Goal: Task Accomplishment & Management: Complete application form

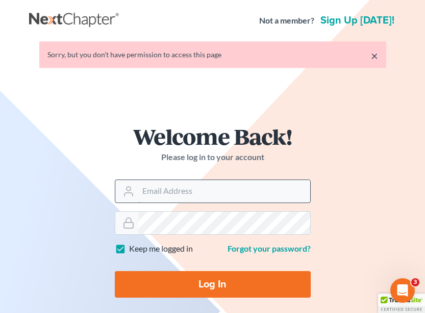
click at [179, 184] on input "Email Address" at bounding box center [224, 191] width 172 height 22
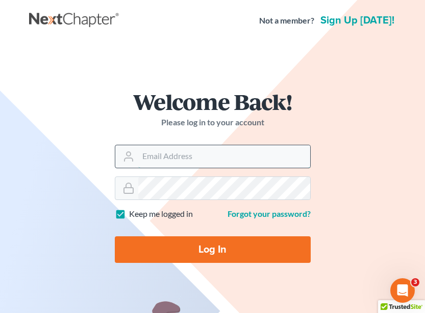
type input "fargo@bulielaw.com"
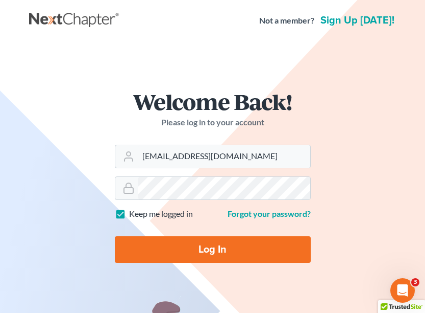
click at [171, 252] on input "Log In" at bounding box center [213, 249] width 196 height 27
type input "Thinking..."
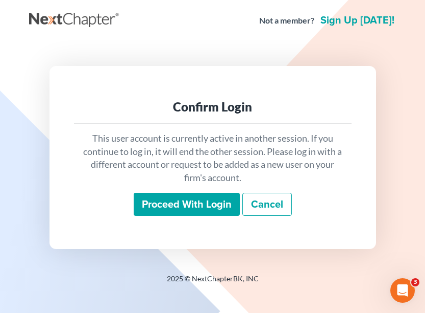
click at [183, 199] on input "Proceed with login" at bounding box center [187, 204] width 106 height 23
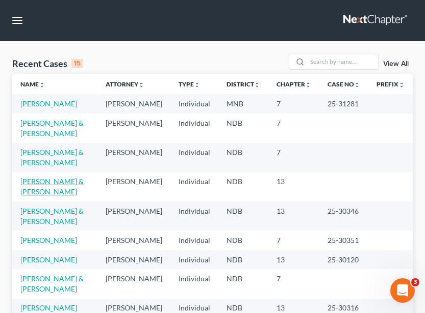
click at [56, 182] on link "[PERSON_NAME] & [PERSON_NAME]" at bounding box center [51, 186] width 63 height 19
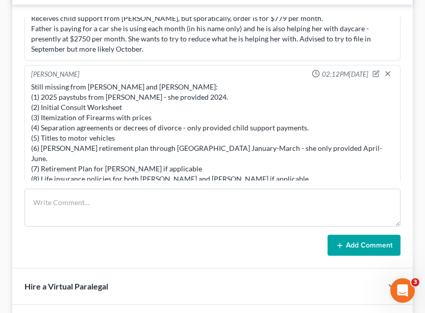
scroll to position [468, 0]
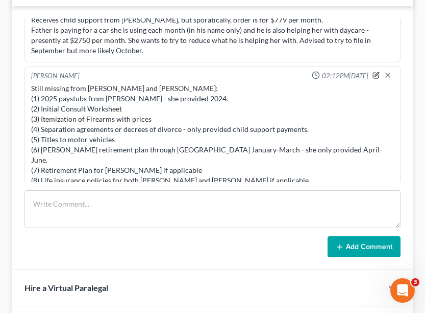
click at [377, 76] on icon "button" at bounding box center [376, 75] width 7 height 7
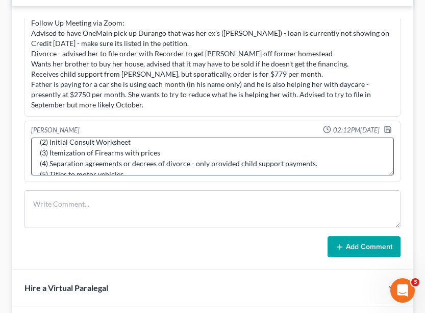
scroll to position [30, 0]
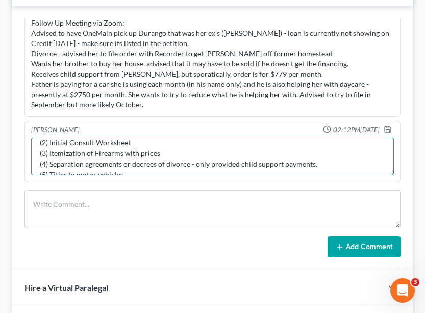
drag, startPoint x: 135, startPoint y: 143, endPoint x: 31, endPoint y: 143, distance: 104.7
click at [31, 143] on div "Still missing from [PERSON_NAME] and [PERSON_NAME]: (1) 2025 paystubs from [PER…" at bounding box center [212, 156] width 367 height 42
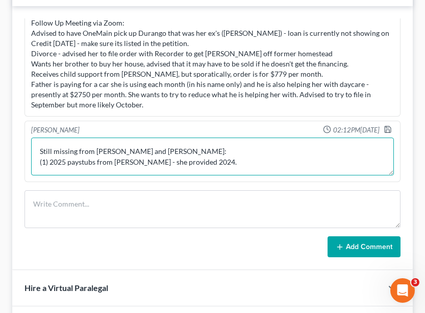
scroll to position [16, 0]
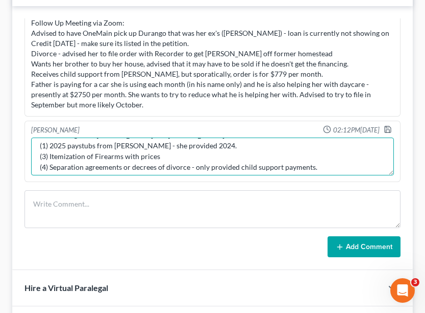
drag, startPoint x: 162, startPoint y: 156, endPoint x: 36, endPoint y: 158, distance: 126.7
click at [36, 158] on textarea "Still missing from [PERSON_NAME] and [PERSON_NAME]: (1) 2025 paystubs from [PER…" at bounding box center [212, 156] width 363 height 38
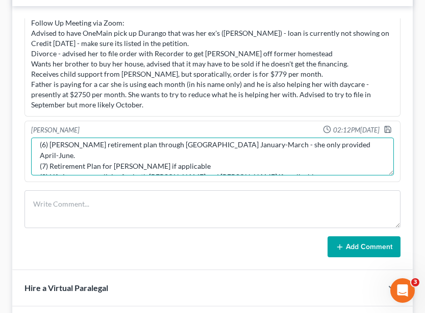
scroll to position [54, 0]
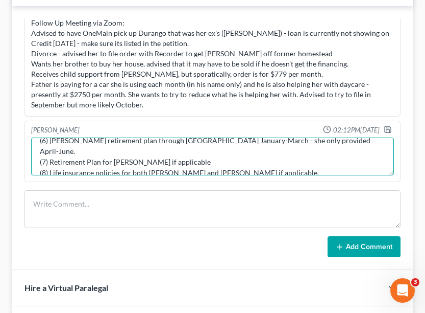
click at [168, 151] on textarea "Still missing from [PERSON_NAME] and [PERSON_NAME]: (1) 2025 paystubs from [PER…" at bounding box center [212, 156] width 363 height 38
drag, startPoint x: 181, startPoint y: 152, endPoint x: 13, endPoint y: 152, distance: 168.0
click at [13, 152] on div "[PERSON_NAME] 10:36AM[DATE] Follow Up Meeting via Zoom: Advised to have OneMain…" at bounding box center [212, 138] width 401 height 264
click at [208, 153] on textarea "Still missing from [PERSON_NAME] and [PERSON_NAME]: (1) 2025 paystubs from [PER…" at bounding box center [212, 156] width 363 height 38
type textarea "Still missing from [PERSON_NAME] and [PERSON_NAME]: (1) 2025 paystubs from [PER…"
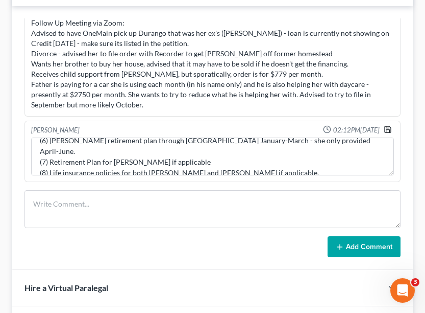
click at [390, 131] on polyline "button" at bounding box center [389, 131] width 4 height 3
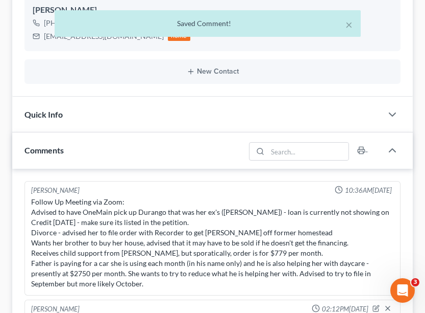
scroll to position [0, 0]
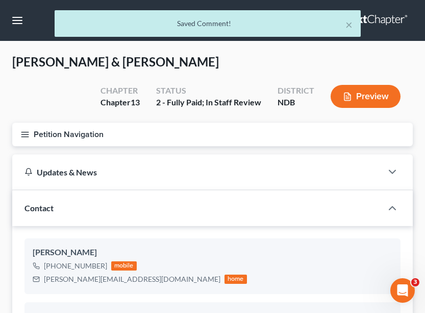
click at [29, 134] on line "button" at bounding box center [24, 134] width 7 height 0
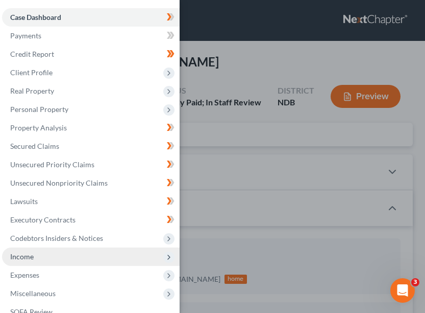
click at [45, 251] on span "Income" at bounding box center [91, 256] width 178 height 18
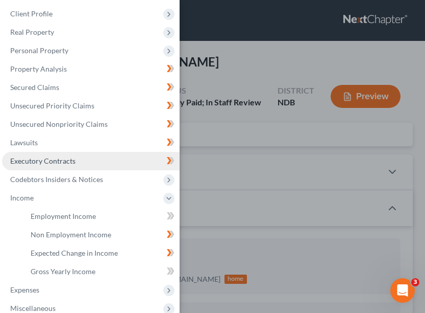
scroll to position [61, 0]
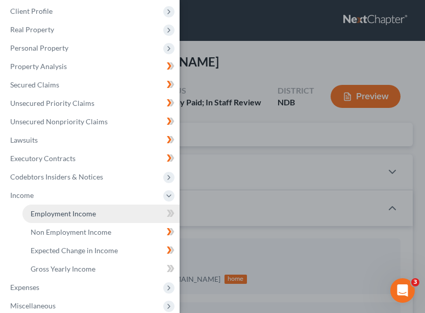
click at [91, 206] on link "Employment Income" at bounding box center [100, 213] width 157 height 18
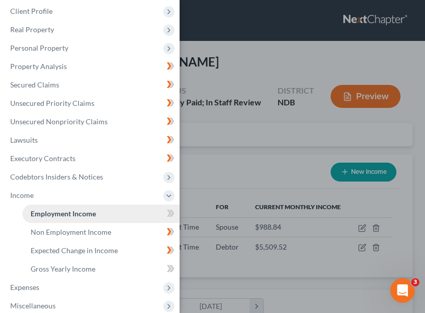
scroll to position [180, 380]
click at [277, 122] on div "Case Dashboard Payments Invoices Payments Payments Credit Report Client Profile" at bounding box center [212, 156] width 425 height 313
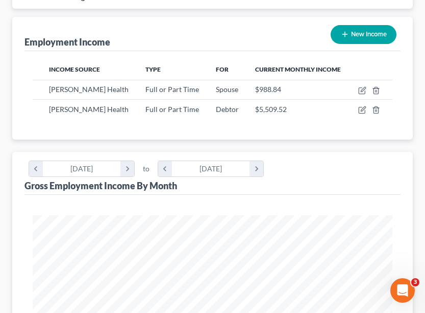
scroll to position [104, 0]
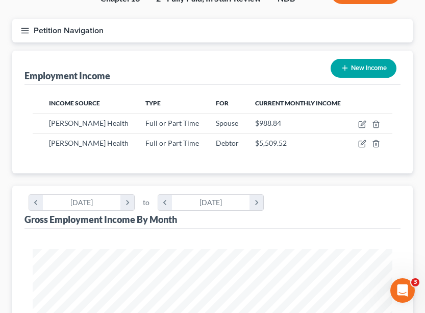
click at [29, 20] on button "Petition Navigation" at bounding box center [212, 30] width 401 height 23
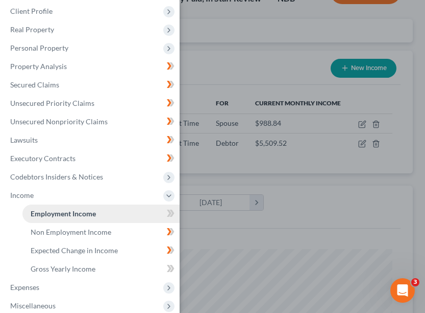
click at [116, 219] on link "Employment Income" at bounding box center [100, 213] width 157 height 18
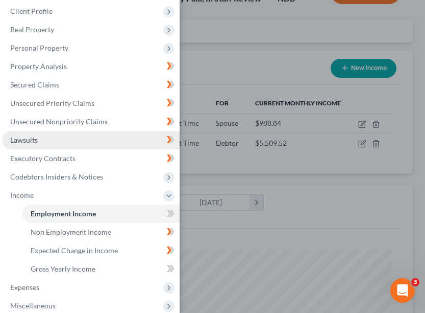
click at [49, 144] on link "Lawsuits" at bounding box center [91, 140] width 178 height 18
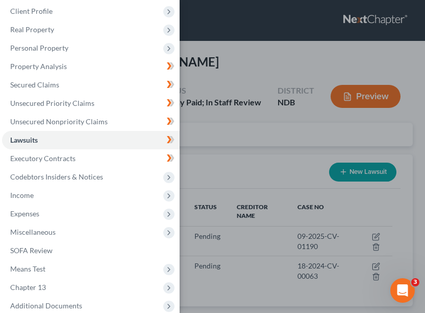
click at [282, 144] on div "Case Dashboard Payments Invoices Payments Payments Credit Report Client Profile" at bounding box center [212, 156] width 425 height 313
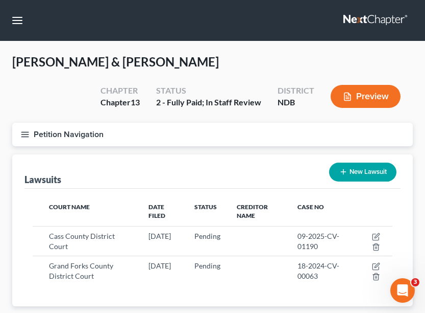
click at [20, 137] on icon "button" at bounding box center [24, 134] width 9 height 9
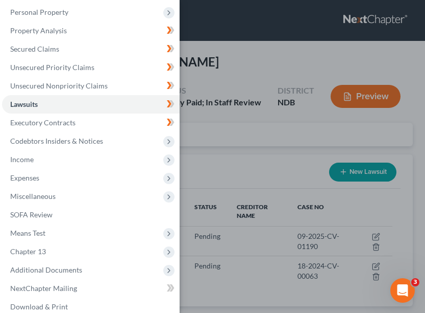
scroll to position [98, 0]
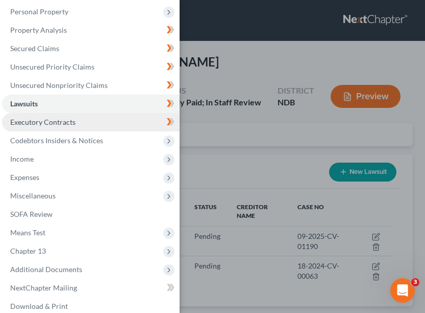
click at [75, 116] on link "Executory Contracts" at bounding box center [91, 122] width 178 height 18
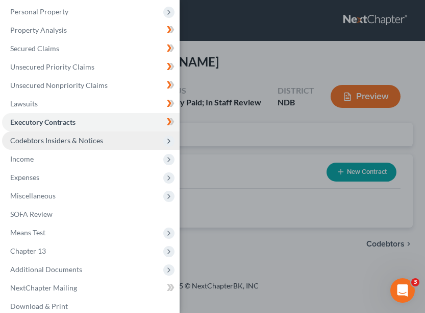
click at [81, 135] on span "Codebtors Insiders & Notices" at bounding box center [91, 140] width 178 height 18
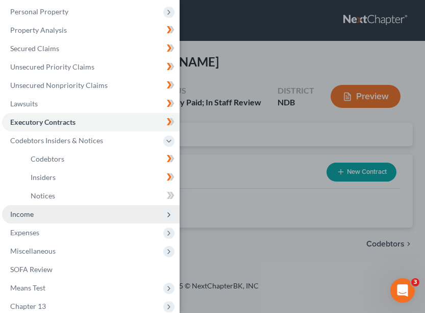
click at [32, 219] on span "Income" at bounding box center [91, 214] width 178 height 18
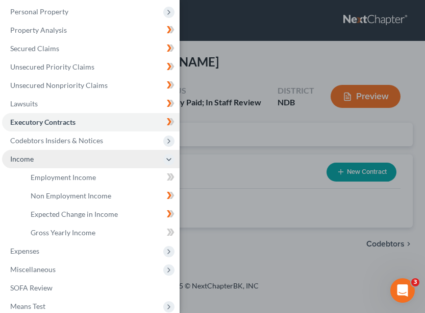
scroll to position [122, 0]
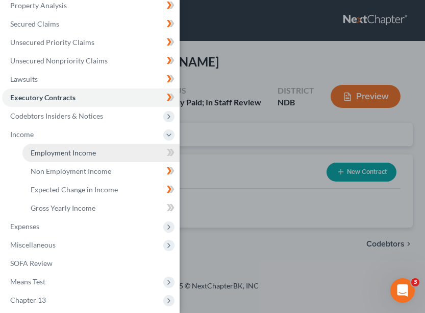
click at [77, 154] on span "Employment Income" at bounding box center [63, 152] width 65 height 9
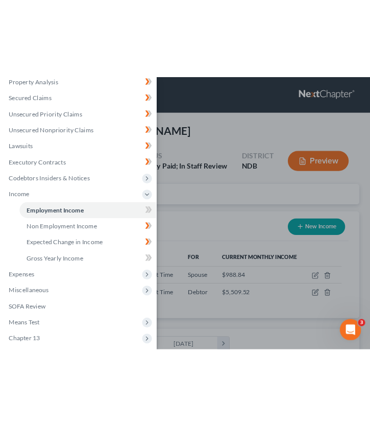
scroll to position [180, 380]
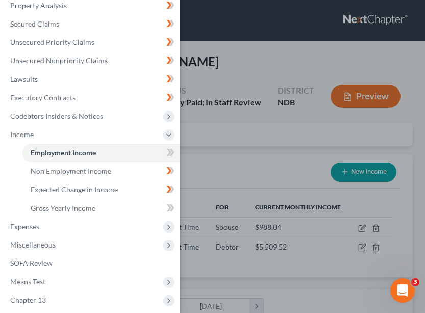
click at [266, 141] on div "Case Dashboard Payments Invoices Payments Payments Credit Report Client Profile" at bounding box center [212, 156] width 425 height 313
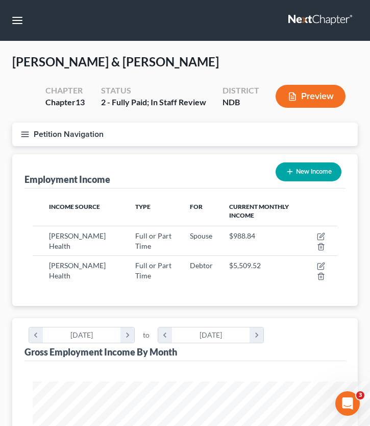
scroll to position [510568, 510395]
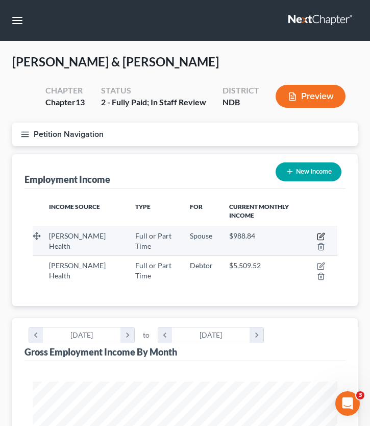
click at [319, 235] on icon "button" at bounding box center [321, 236] width 8 height 8
select select "0"
select select "29"
select select "0"
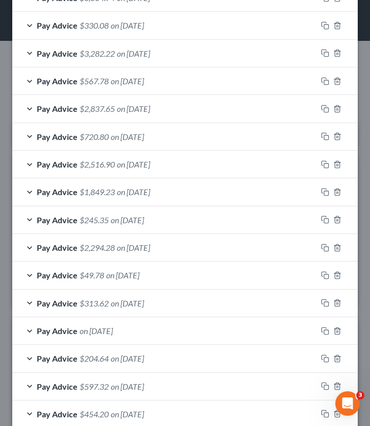
scroll to position [618, 0]
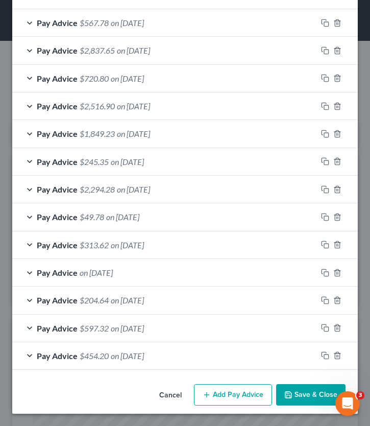
click at [54, 276] on span "Pay Advice" at bounding box center [57, 273] width 41 height 10
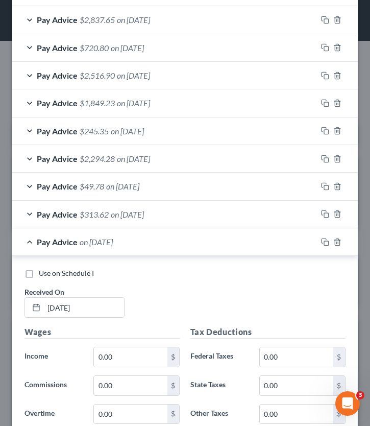
scroll to position [656, 0]
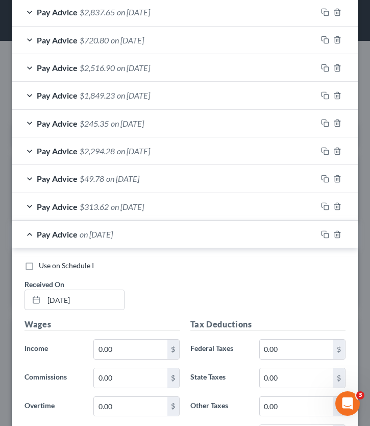
click at [341, 229] on div at bounding box center [337, 234] width 41 height 16
click at [338, 234] on line "button" at bounding box center [338, 235] width 0 height 2
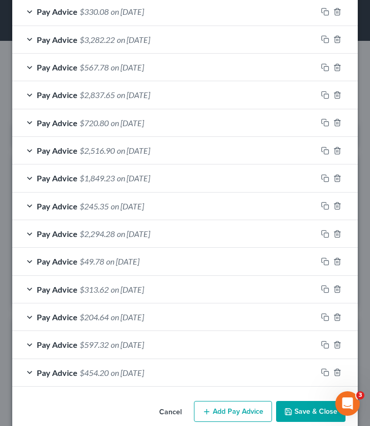
scroll to position [590, 0]
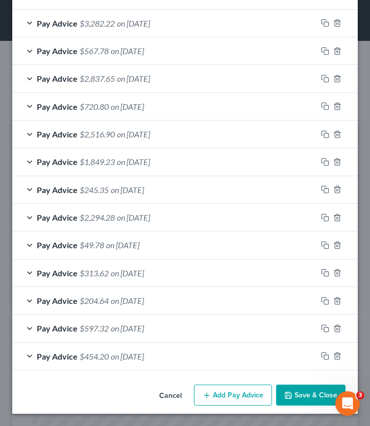
click at [322, 312] on button "Save & Close" at bounding box center [310, 395] width 69 height 21
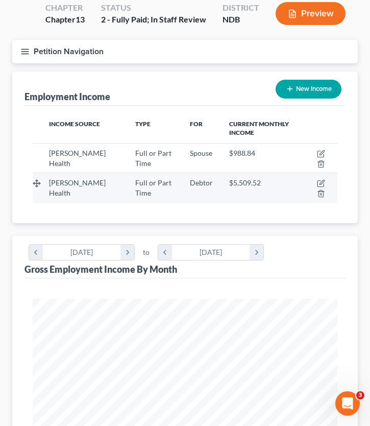
scroll to position [84, 0]
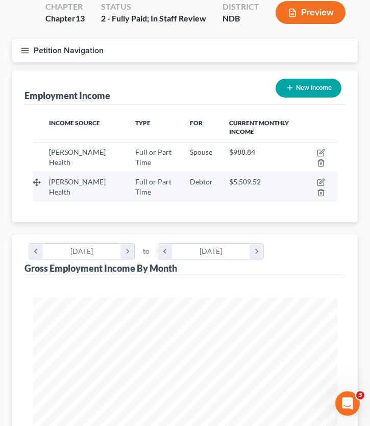
click at [320, 177] on td at bounding box center [319, 187] width 37 height 30
click at [320, 180] on icon "button" at bounding box center [321, 182] width 8 height 8
select select "0"
select select "29"
select select "1"
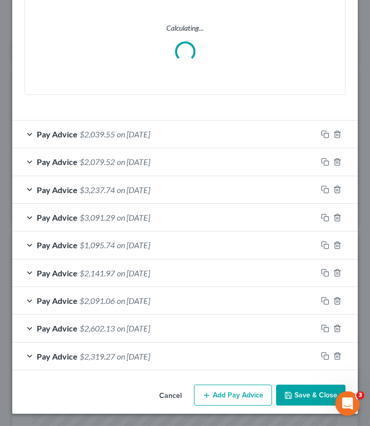
scroll to position [393, 0]
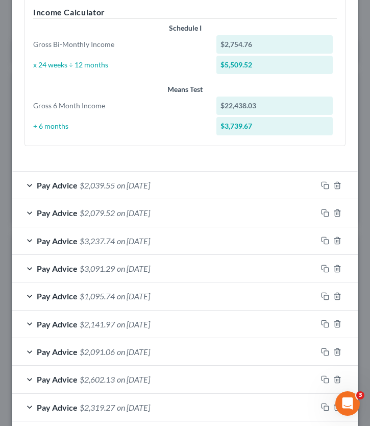
click at [69, 181] on span "Pay Advice" at bounding box center [57, 185] width 41 height 10
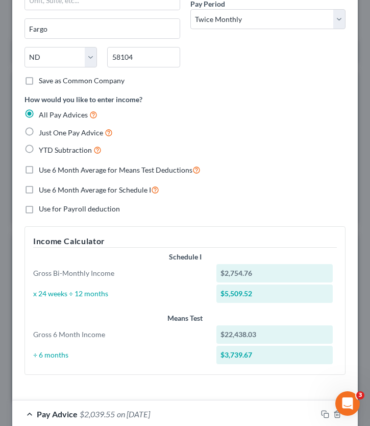
scroll to position [0, 0]
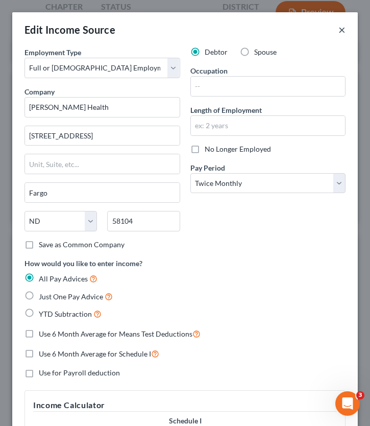
click at [343, 32] on button "×" at bounding box center [342, 29] width 7 height 12
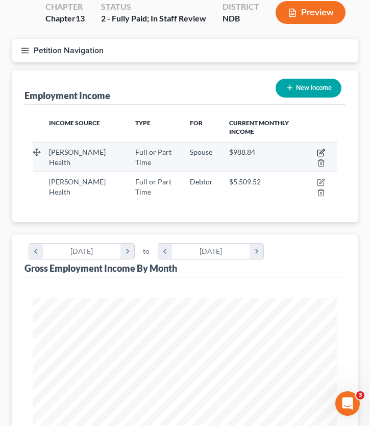
click at [324, 150] on icon "button" at bounding box center [322, 151] width 5 height 5
select select "0"
select select "29"
select select "0"
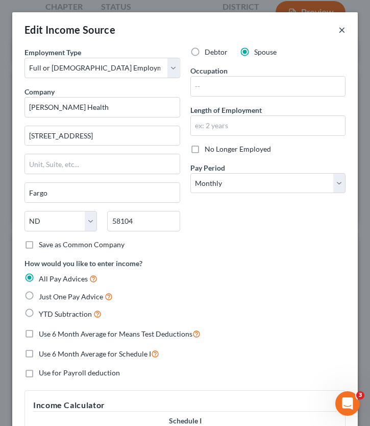
click at [342, 29] on button "×" at bounding box center [342, 29] width 7 height 12
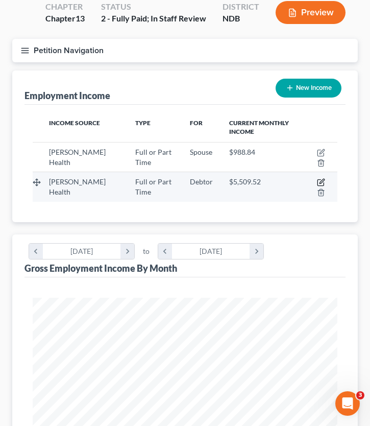
click at [321, 180] on icon "button" at bounding box center [321, 182] width 8 height 8
select select "0"
select select "29"
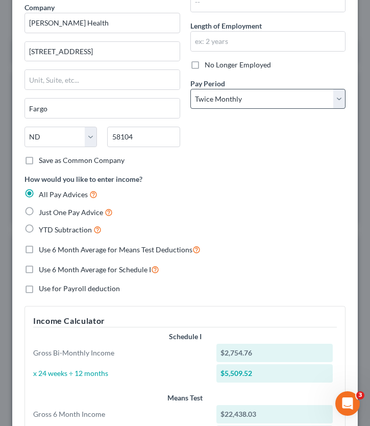
scroll to position [85, 0]
click at [294, 86] on div "Pay Period * Select Monthly Twice Monthly Every Other Week Weekly" at bounding box center [268, 93] width 156 height 31
click at [269, 105] on select "Select Monthly Twice Monthly Every Other Week Weekly" at bounding box center [268, 98] width 156 height 20
click at [220, 100] on select "Select Monthly Twice Monthly Every Other Week Weekly" at bounding box center [268, 98] width 156 height 20
select select "0"
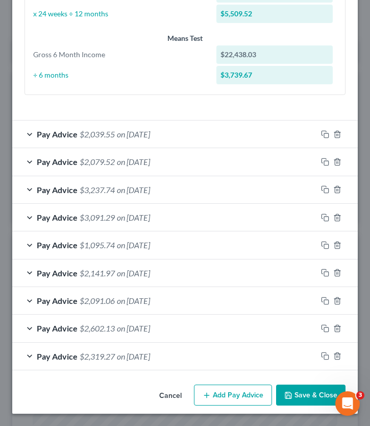
scroll to position [423, 0]
click at [306, 312] on button "Save & Close" at bounding box center [310, 395] width 69 height 21
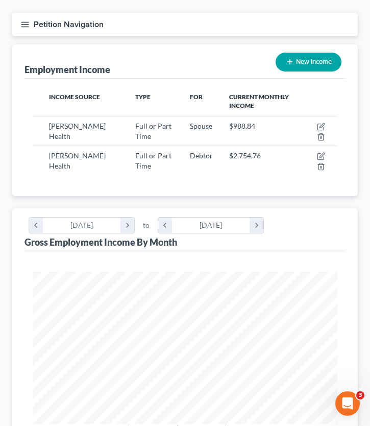
scroll to position [72, 0]
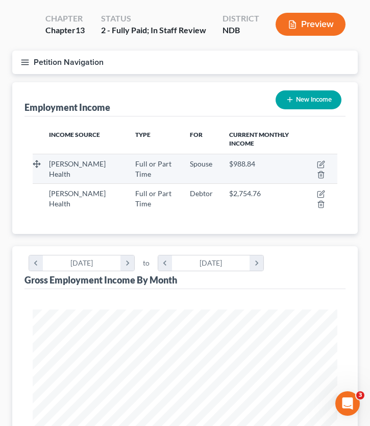
click at [321, 169] on td at bounding box center [319, 169] width 37 height 30
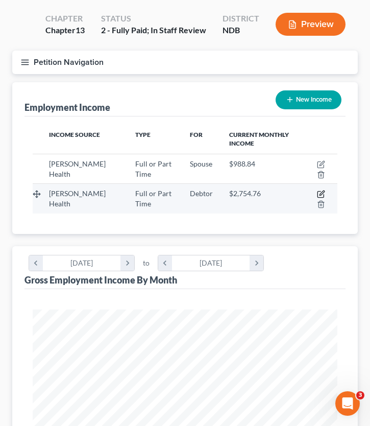
click at [318, 190] on icon "button" at bounding box center [321, 194] width 8 height 8
select select "0"
select select "29"
select select "0"
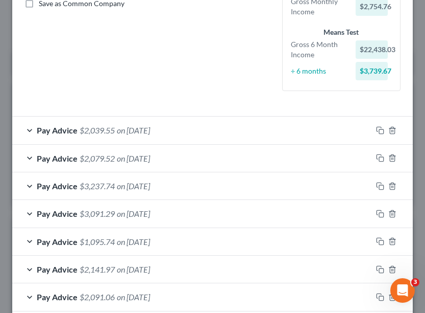
scroll to position [217, 0]
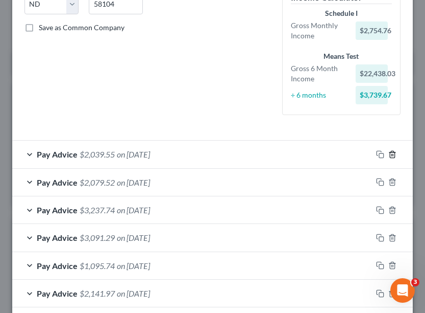
click at [396, 157] on icon "button" at bounding box center [393, 154] width 8 height 8
click at [394, 153] on icon "button" at bounding box center [393, 154] width 8 height 8
click at [394, 154] on icon "button" at bounding box center [393, 154] width 8 height 8
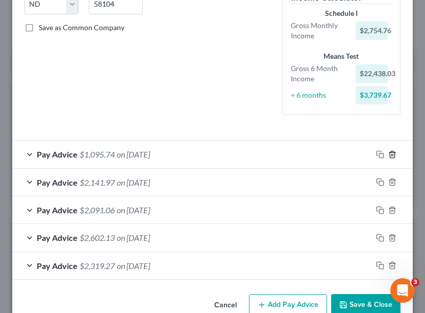
click at [394, 154] on icon "button" at bounding box center [393, 154] width 8 height 8
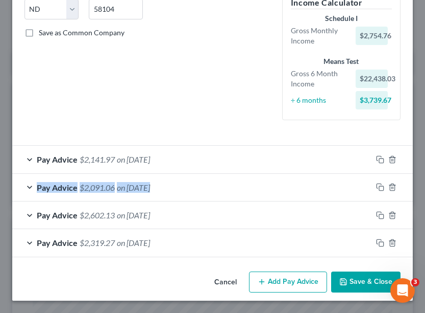
click at [394, 154] on div at bounding box center [392, 159] width 41 height 16
click at [394, 159] on icon "button" at bounding box center [393, 159] width 8 height 8
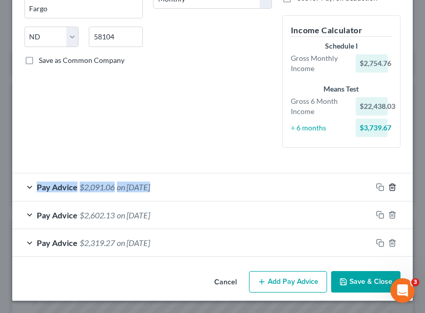
click at [389, 185] on icon "button" at bounding box center [393, 187] width 8 height 8
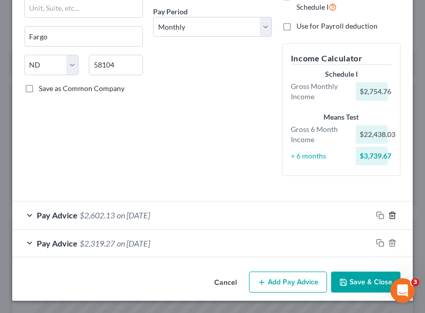
click at [390, 216] on icon "button" at bounding box center [392, 214] width 5 height 7
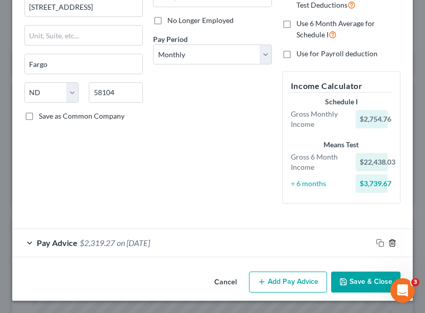
click at [391, 245] on icon "button" at bounding box center [393, 243] width 8 height 8
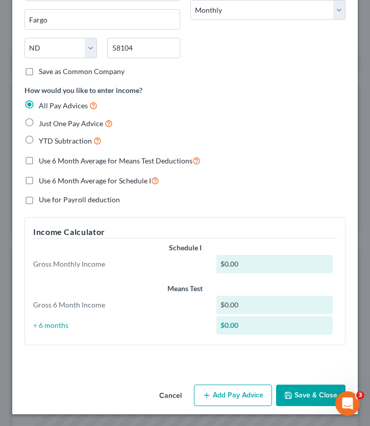
scroll to position [173, 0]
click at [204, 312] on button "Add Pay Advice" at bounding box center [233, 395] width 78 height 21
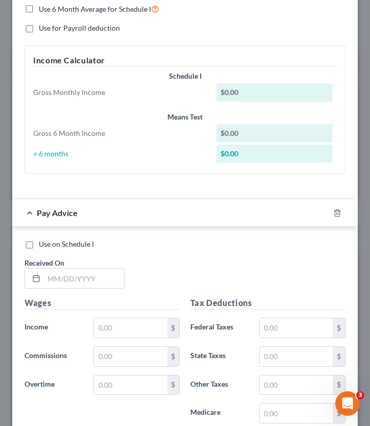
scroll to position [352, 0]
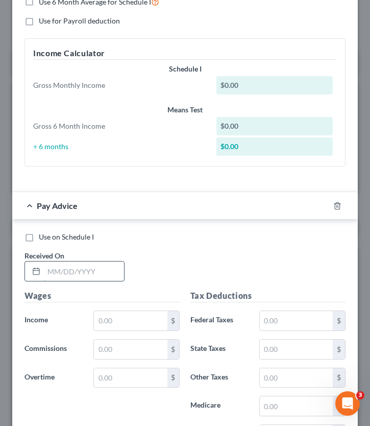
click at [55, 276] on input "text" at bounding box center [84, 270] width 80 height 19
type input "[DATE]"
click at [114, 312] on input "text" at bounding box center [130, 320] width 73 height 19
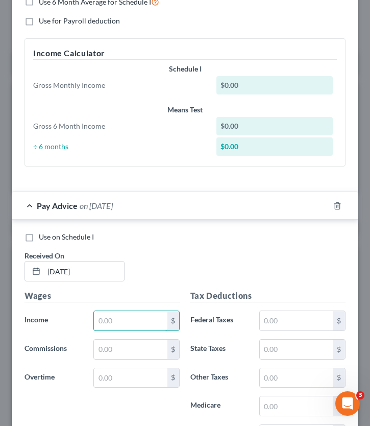
scroll to position [0, 0]
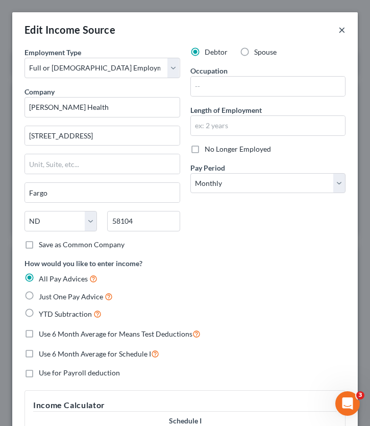
click at [343, 30] on button "×" at bounding box center [342, 29] width 7 height 12
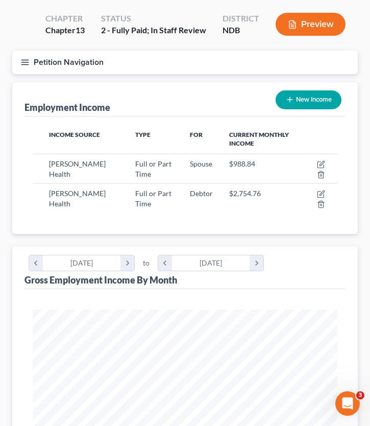
click at [25, 60] on icon "button" at bounding box center [24, 62] width 9 height 9
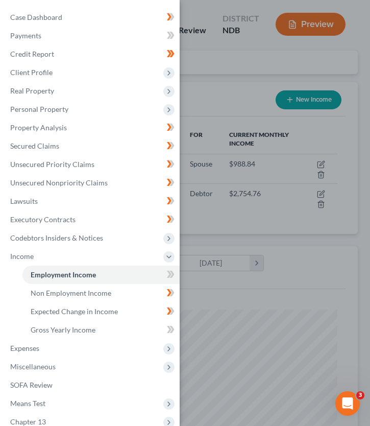
click at [210, 57] on div "Case Dashboard Payments Invoices Payments Payments Credit Report Client Profile" at bounding box center [185, 213] width 370 height 426
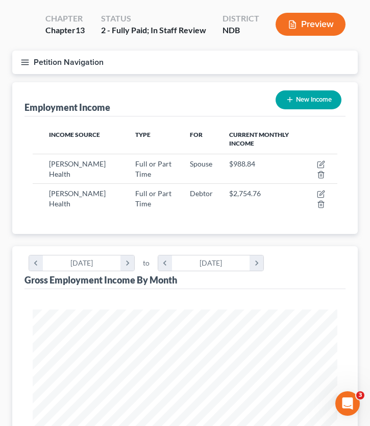
click at [19, 63] on button "Petition Navigation" at bounding box center [185, 62] width 346 height 23
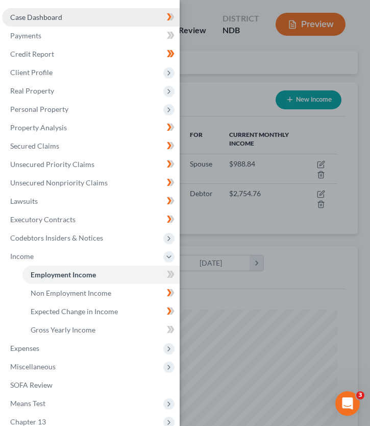
click at [54, 11] on link "Case Dashboard" at bounding box center [91, 17] width 178 height 18
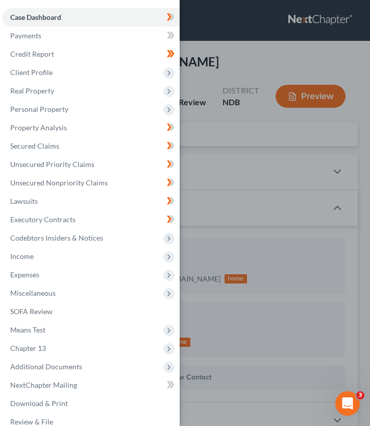
click at [222, 80] on div "Case Dashboard Payments Invoices Payments Payments Credit Report Client Profile" at bounding box center [185, 213] width 370 height 426
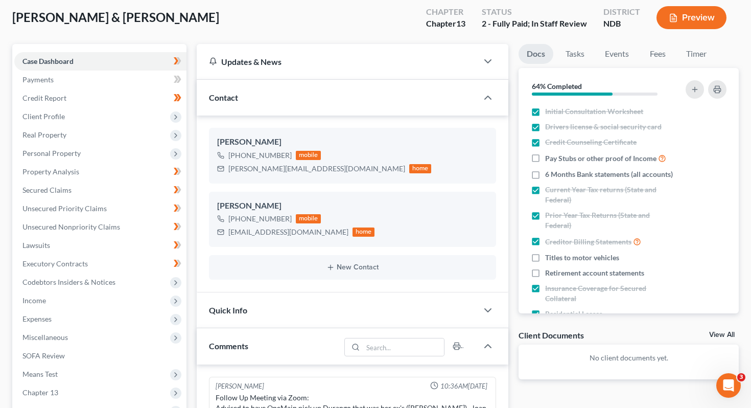
scroll to position [55, 0]
click at [425, 59] on link "Timer" at bounding box center [696, 53] width 37 height 20
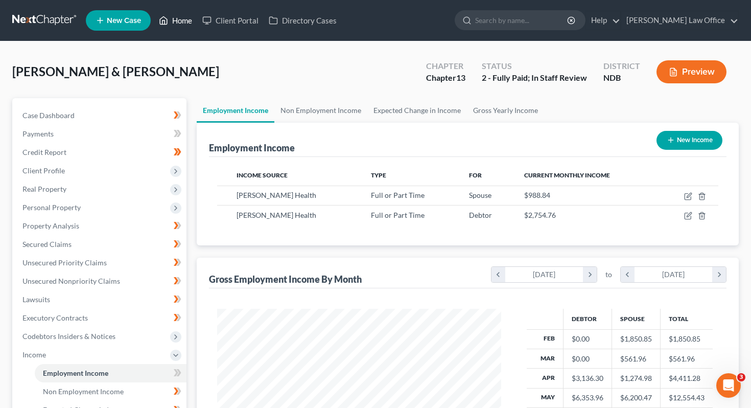
click at [176, 18] on link "Home" at bounding box center [175, 20] width 43 height 18
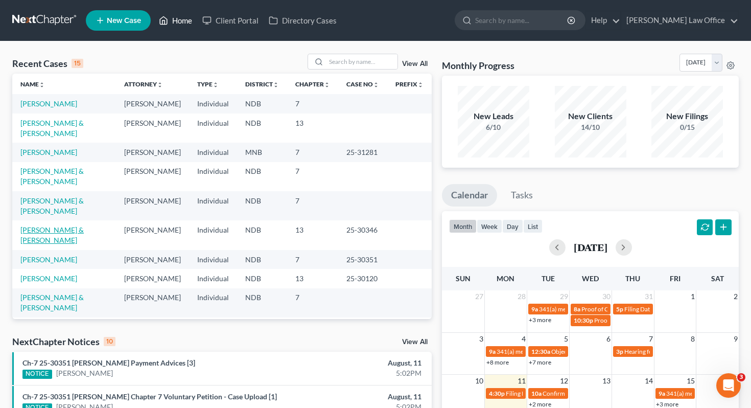
scroll to position [4, 0]
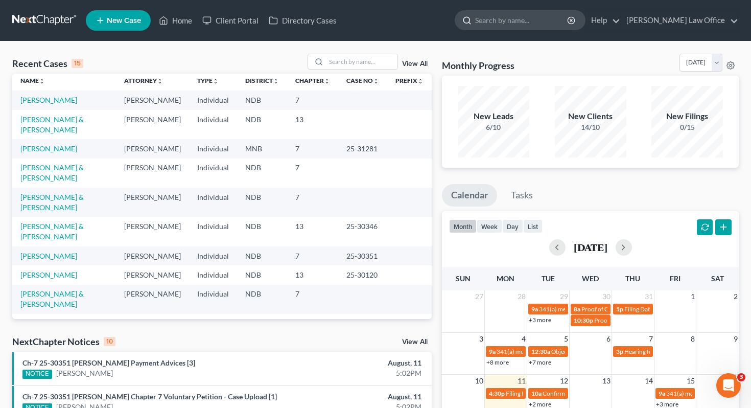
click at [425, 14] on input "search" at bounding box center [521, 20] width 93 height 19
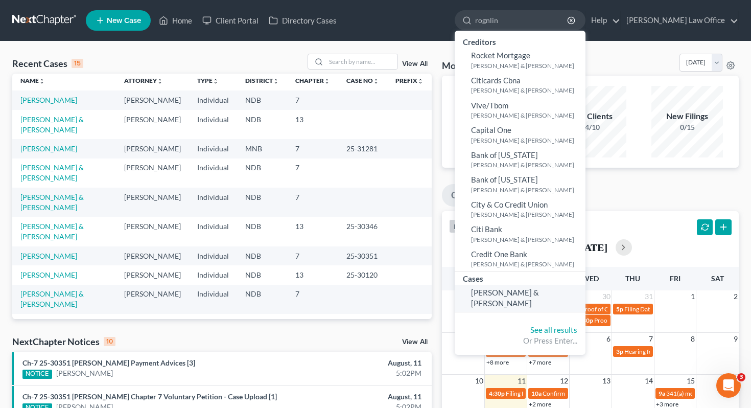
type input "rognlin"
click at [425, 292] on span "[PERSON_NAME] & [PERSON_NAME]" at bounding box center [505, 298] width 68 height 20
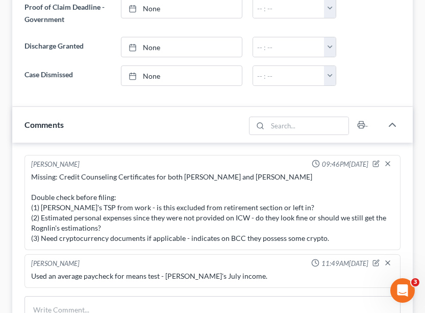
scroll to position [674, 0]
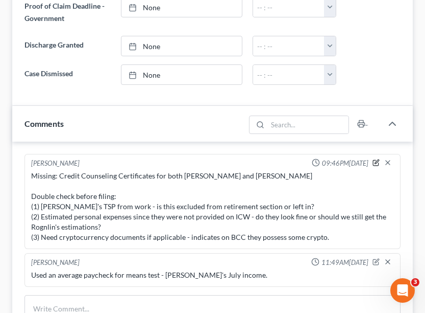
click at [379, 161] on icon "button" at bounding box center [376, 162] width 7 height 7
type textarea "Missing: Credit Counseling Certificates for both [PERSON_NAME] and [PERSON_NAME…"
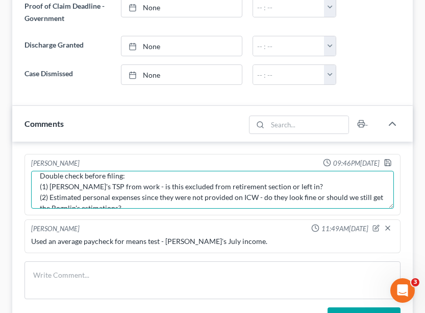
scroll to position [0, 0]
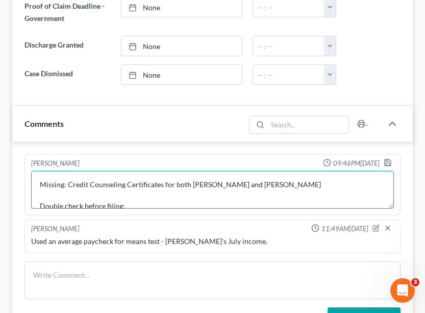
drag, startPoint x: 362, startPoint y: 201, endPoint x: 19, endPoint y: 172, distance: 343.9
click at [19, 172] on div "[PERSON_NAME] 09:46PM[DATE] Missing: Credit Counseling Certificates for both [P…" at bounding box center [212, 241] width 401 height 200
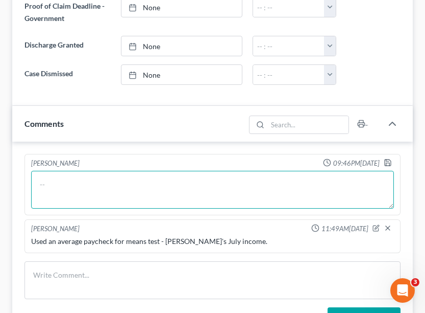
click at [358, 189] on textarea at bounding box center [212, 190] width 363 height 38
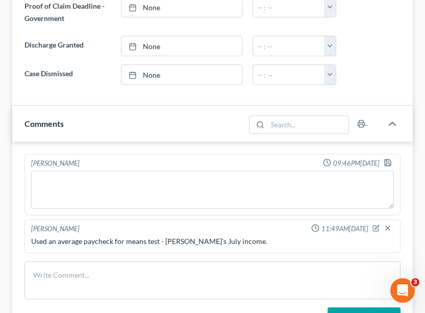
click at [384, 162] on div "[PERSON_NAME] 09:46PM[DATE]" at bounding box center [212, 163] width 367 height 10
click at [387, 163] on polyline "button" at bounding box center [389, 164] width 4 height 3
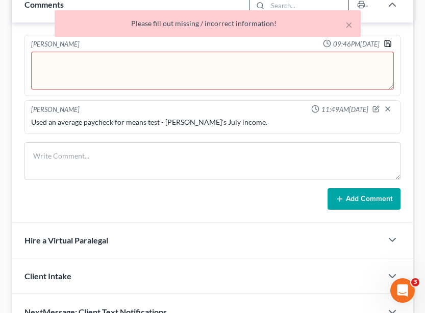
scroll to position [794, 0]
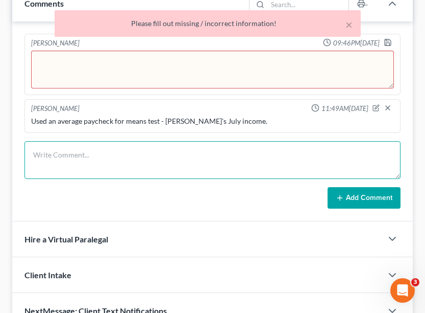
click at [275, 165] on textarea at bounding box center [213, 160] width 376 height 38
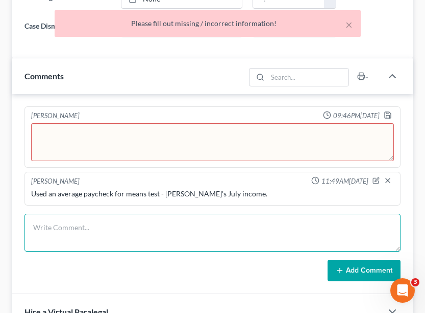
scroll to position [707, 0]
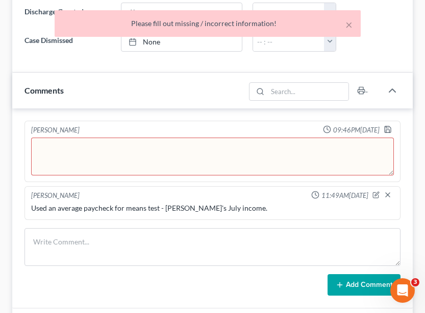
click at [392, 151] on textarea at bounding box center [212, 156] width 363 height 38
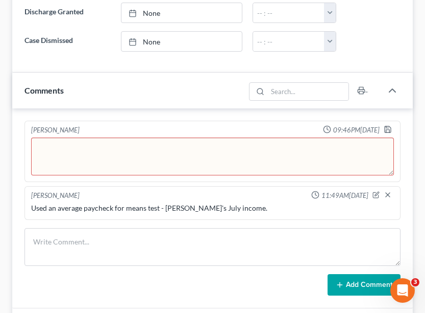
click at [255, 122] on div "[PERSON_NAME] 09:46PM[DATE] Missing: Credit Counseling Certificates for both [P…" at bounding box center [213, 151] width 376 height 61
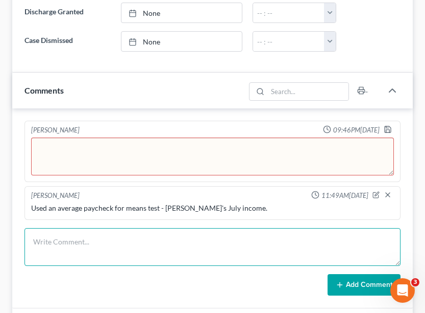
click at [157, 234] on textarea at bounding box center [213, 247] width 376 height 38
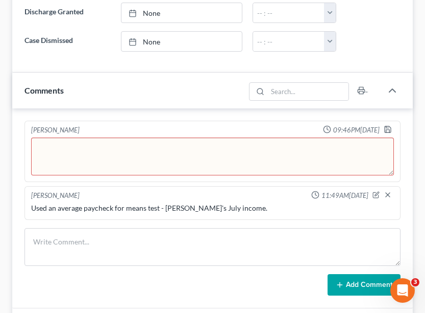
click at [380, 128] on div "[PERSON_NAME] 09:46PM[DATE]" at bounding box center [212, 130] width 367 height 10
click at [391, 128] on icon "button" at bounding box center [388, 129] width 8 height 8
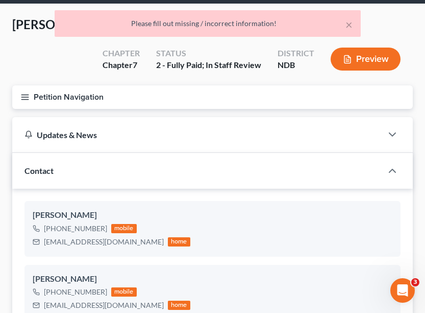
scroll to position [0, 0]
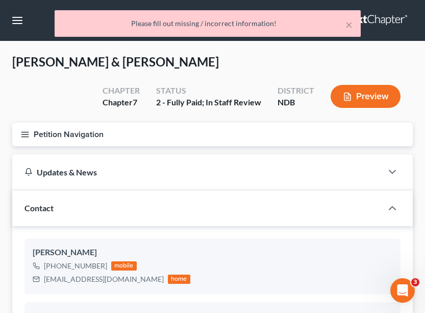
click at [21, 136] on icon "button" at bounding box center [24, 134] width 9 height 9
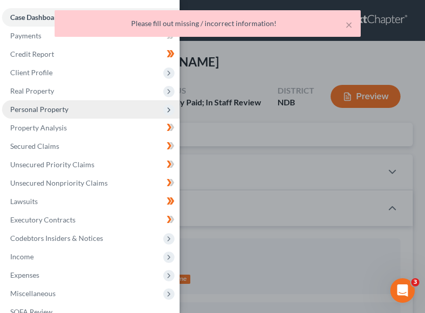
click at [77, 110] on span "Personal Property" at bounding box center [91, 109] width 178 height 18
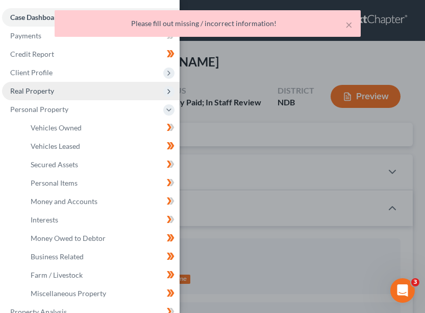
click at [76, 91] on span "Real Property" at bounding box center [91, 91] width 178 height 18
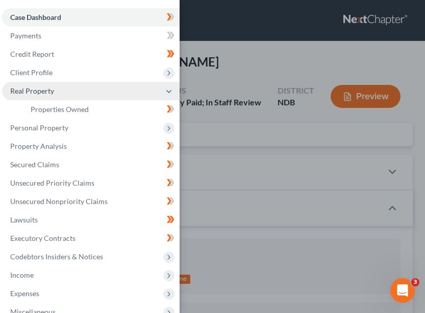
click at [77, 95] on span "Real Property" at bounding box center [91, 91] width 178 height 18
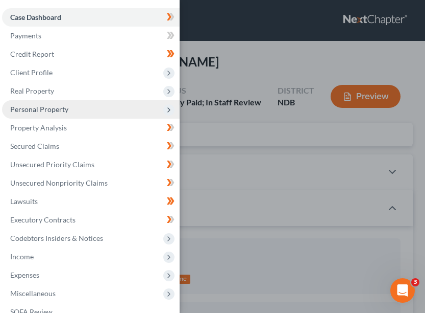
click at [83, 112] on span "Personal Property" at bounding box center [91, 109] width 178 height 18
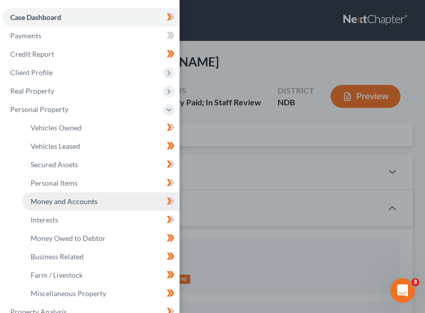
click at [83, 204] on span "Money and Accounts" at bounding box center [64, 201] width 67 height 9
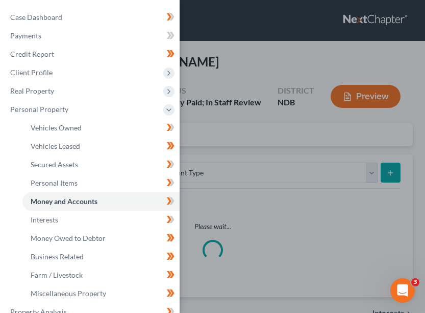
click at [217, 134] on div "Case Dashboard Payments Invoices Payments Payments Credit Report Client Profile" at bounding box center [212, 156] width 425 height 313
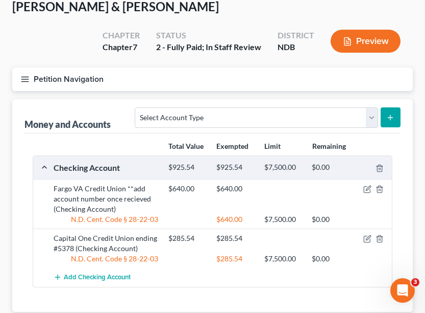
scroll to position [56, 0]
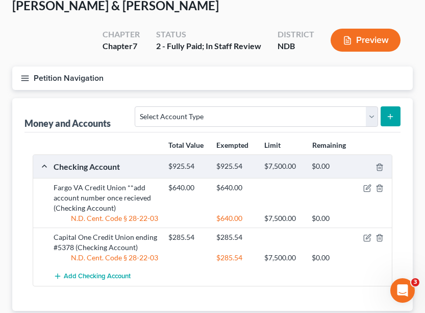
click at [27, 79] on icon "button" at bounding box center [24, 78] width 9 height 9
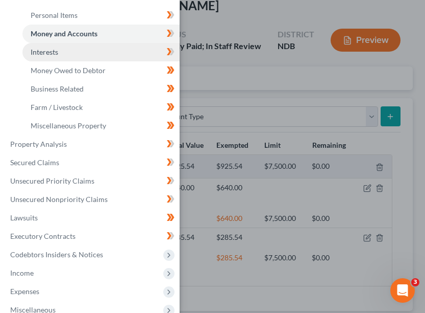
scroll to position [170, 0]
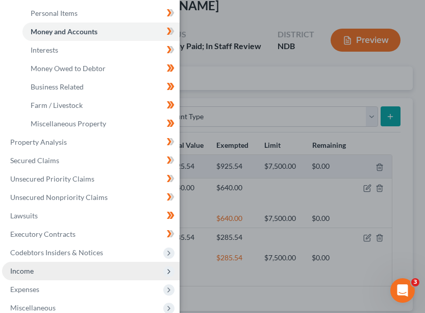
click at [45, 270] on span "Income" at bounding box center [91, 270] width 178 height 18
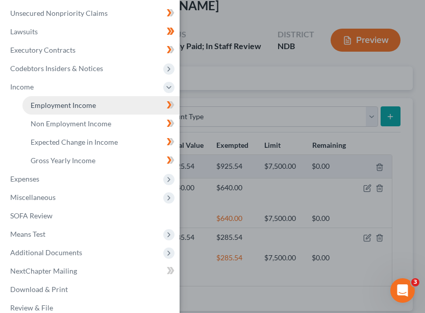
click at [106, 102] on link "Employment Income" at bounding box center [100, 105] width 157 height 18
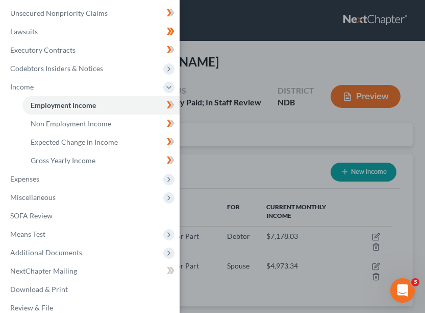
click at [254, 140] on div "Case Dashboard Payments Invoices Payments Payments Credit Report Client Profile" at bounding box center [212, 156] width 425 height 313
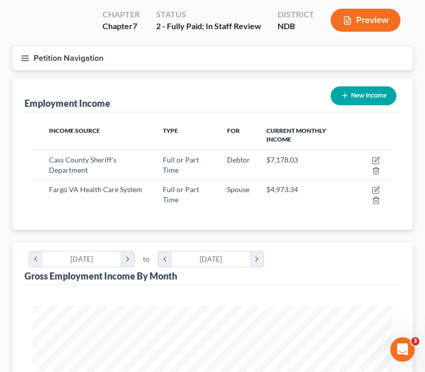
scroll to position [72, 0]
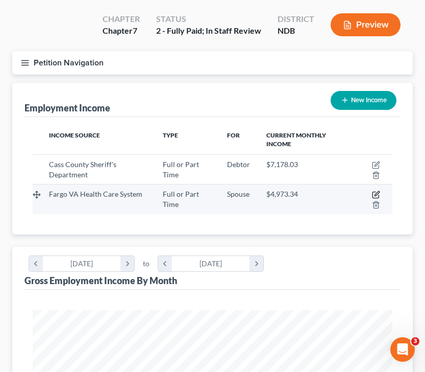
click at [375, 192] on icon "button" at bounding box center [376, 195] width 6 height 6
select select "0"
select select "1"
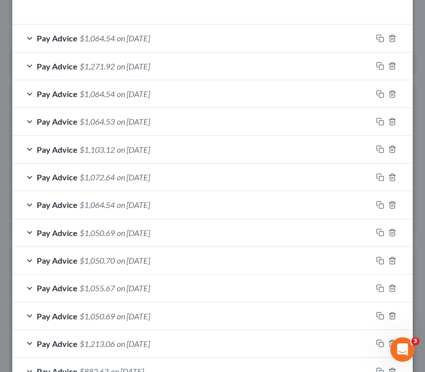
scroll to position [312, 0]
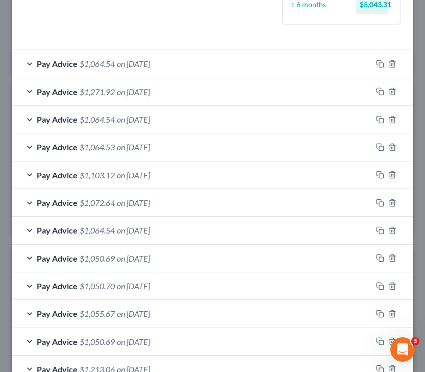
click at [27, 65] on div "Pay Advice $1,064.54 on [DATE]" at bounding box center [192, 63] width 360 height 27
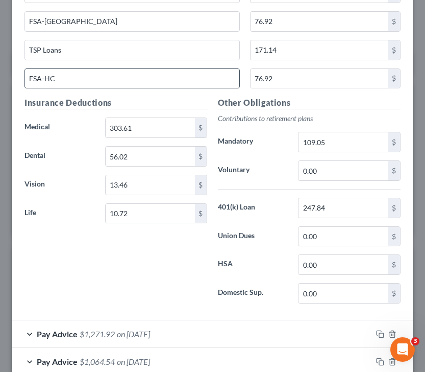
scroll to position [662, 0]
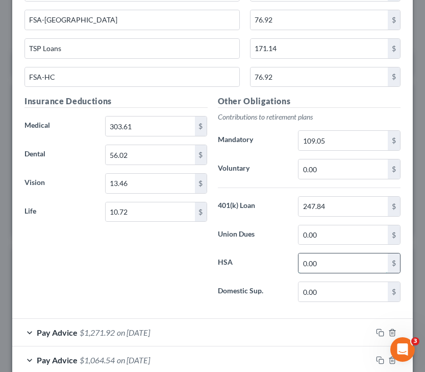
click at [327, 261] on input "0.00" at bounding box center [343, 262] width 89 height 19
type input "79.92"
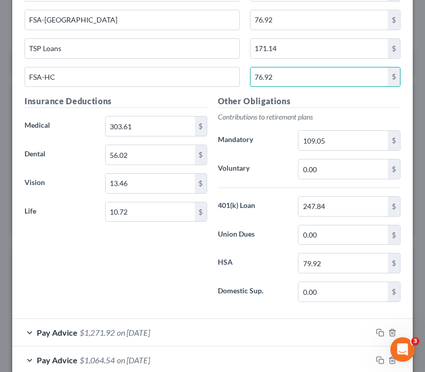
drag, startPoint x: 306, startPoint y: 80, endPoint x: 240, endPoint y: 78, distance: 66.4
click at [240, 78] on div "FSA-HC 76.92 $" at bounding box center [212, 81] width 387 height 29
click at [274, 78] on input "76.92" at bounding box center [319, 76] width 137 height 19
click at [100, 78] on input "FSA-HC" at bounding box center [132, 76] width 215 height 19
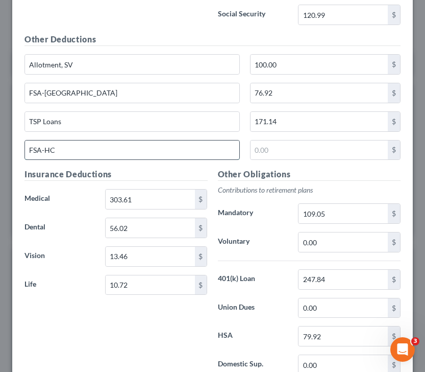
scroll to position [590, 0]
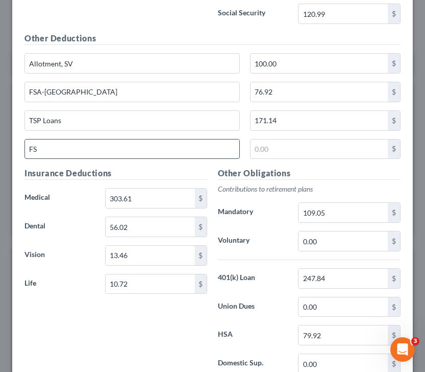
type input "F"
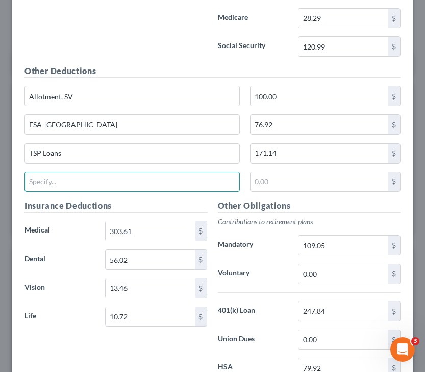
scroll to position [557, 0]
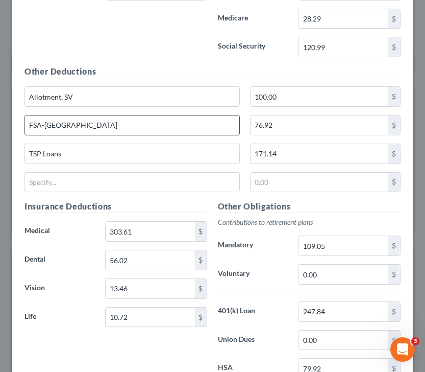
click at [91, 130] on input "FSA-[GEOGRAPHIC_DATA]" at bounding box center [132, 124] width 215 height 19
drag, startPoint x: 91, startPoint y: 130, endPoint x: -11, endPoint y: 127, distance: 101.7
click at [0, 127] on html "Home New Case Client Portal Directory Cases [PERSON_NAME] Law Office [EMAIL_ADD…" at bounding box center [212, 348] width 425 height 840
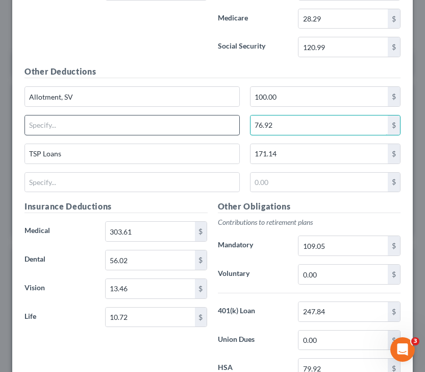
drag, startPoint x: 301, startPoint y: 121, endPoint x: 232, endPoint y: 120, distance: 69.5
click at [232, 121] on div "76.92 $" at bounding box center [212, 129] width 387 height 29
drag, startPoint x: 282, startPoint y: 125, endPoint x: 205, endPoint y: 124, distance: 76.6
click at [205, 124] on div "76.92 $" at bounding box center [212, 129] width 387 height 29
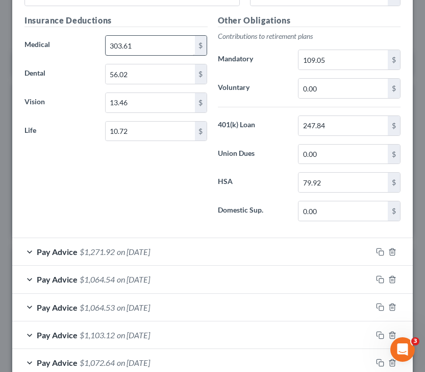
scroll to position [747, 0]
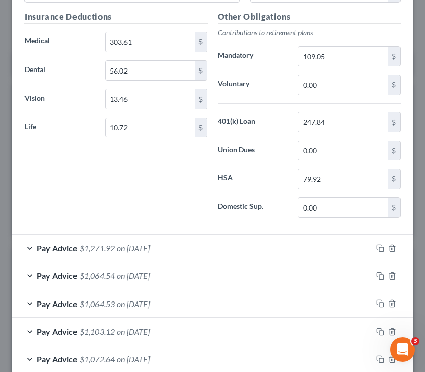
click at [86, 235] on div "Pay Advice $1,271.92 on [DATE]" at bounding box center [192, 247] width 360 height 27
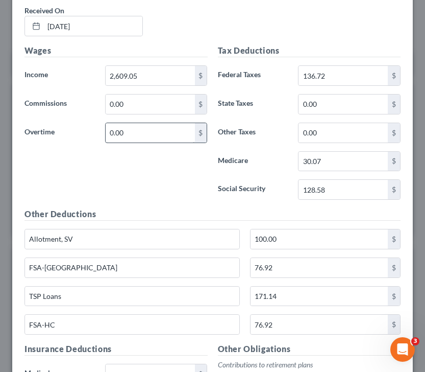
scroll to position [1036, 0]
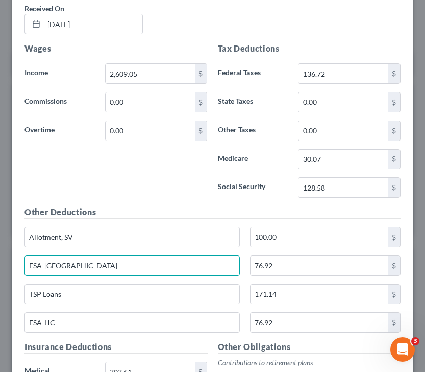
drag, startPoint x: 79, startPoint y: 266, endPoint x: 0, endPoint y: 267, distance: 78.7
click at [0, 267] on div "Edit Income Source × Employment Type * Select Full or [DEMOGRAPHIC_DATA] Employ…" at bounding box center [212, 186] width 425 height 372
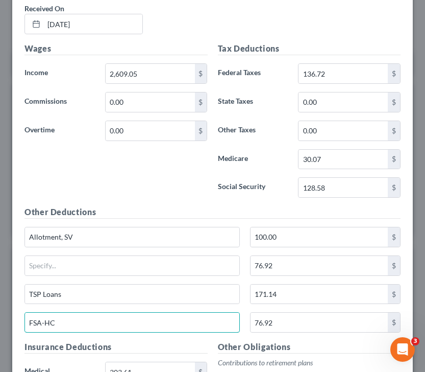
drag, startPoint x: 67, startPoint y: 319, endPoint x: -21, endPoint y: 319, distance: 88.4
click at [0, 312] on html "Home New Case Client Portal Directory Cases [PERSON_NAME] Law Office [EMAIL_ADD…" at bounding box center [212, 348] width 425 height 840
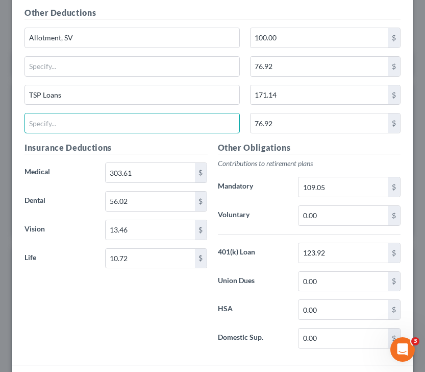
scroll to position [1237, 0]
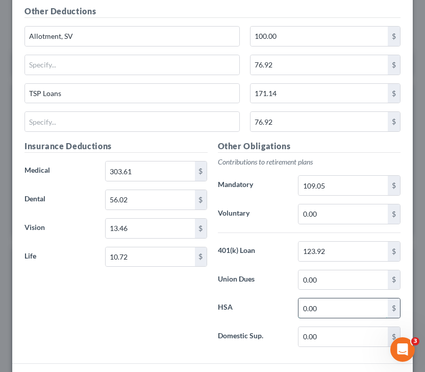
click at [324, 309] on input "0.00" at bounding box center [343, 307] width 89 height 19
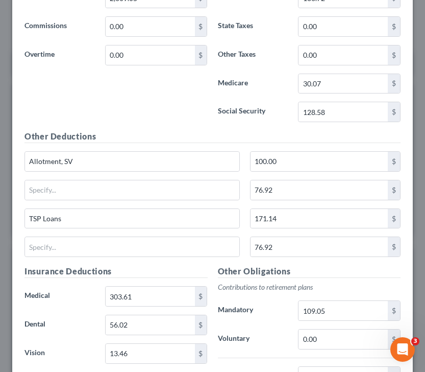
scroll to position [1113, 0]
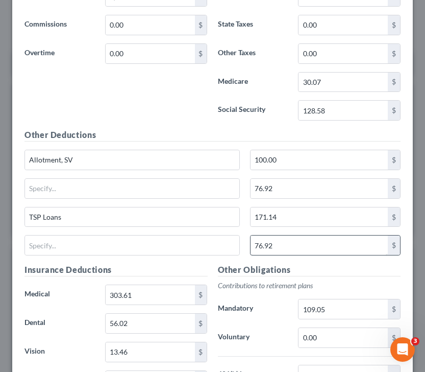
type input "76.92"
click at [292, 241] on input "76.92" at bounding box center [319, 244] width 137 height 19
click at [283, 191] on input "76.92" at bounding box center [319, 188] width 137 height 19
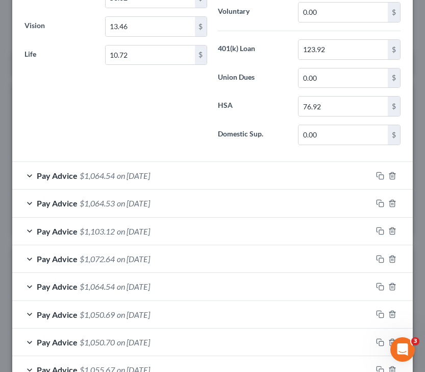
scroll to position [1442, 0]
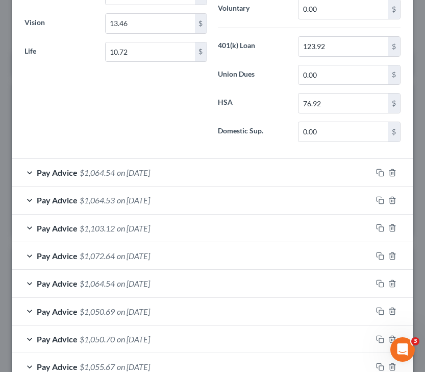
click at [54, 169] on span "Pay Advice" at bounding box center [57, 173] width 41 height 10
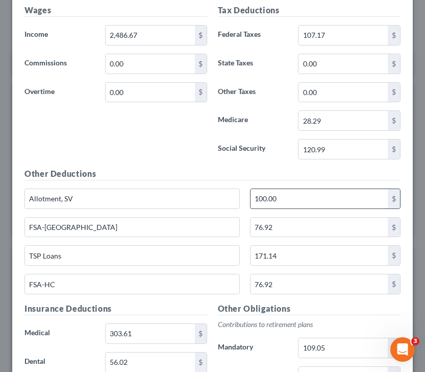
scroll to position [1695, 0]
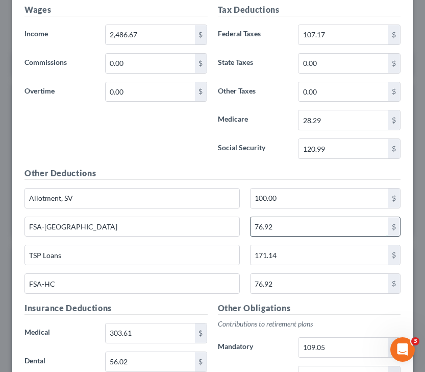
click at [281, 228] on input "76.92" at bounding box center [319, 226] width 137 height 19
click at [281, 288] on input "76.92" at bounding box center [319, 283] width 137 height 19
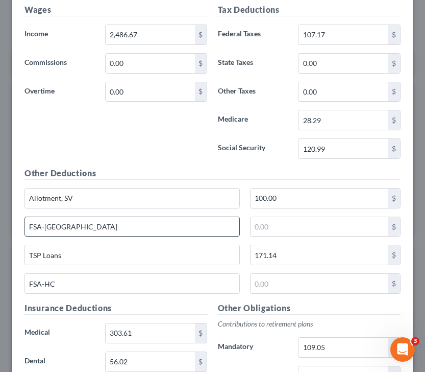
click at [89, 232] on input "FSA-[GEOGRAPHIC_DATA]" at bounding box center [132, 226] width 215 height 19
drag, startPoint x: 89, startPoint y: 232, endPoint x: -4, endPoint y: 227, distance: 93.1
click at [0, 227] on html "Home New Case Client Portal Directory Cases [PERSON_NAME] Law Office [EMAIL_ADD…" at bounding box center [212, 348] width 425 height 840
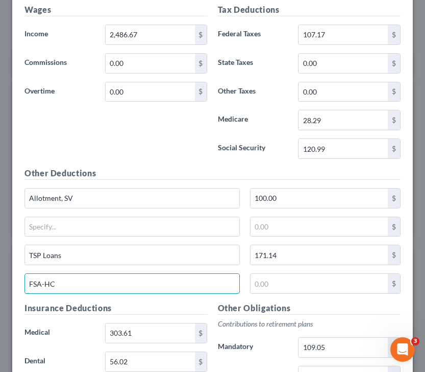
drag, startPoint x: 64, startPoint y: 288, endPoint x: 8, endPoint y: 288, distance: 55.7
click at [8, 288] on div "Edit Income Source × Employment Type * Select Full or [DEMOGRAPHIC_DATA] Employ…" at bounding box center [212, 186] width 425 height 372
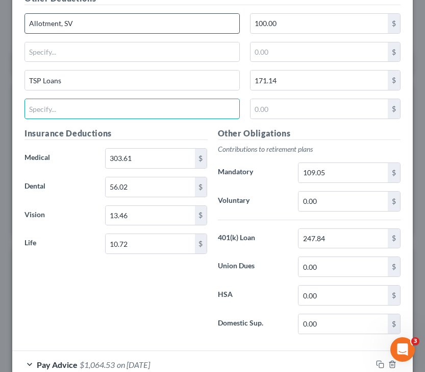
scroll to position [1870, 0]
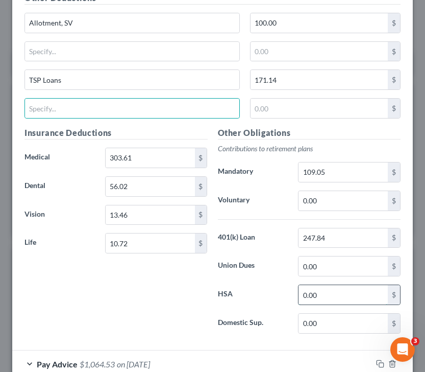
click at [325, 291] on input "0.00" at bounding box center [343, 294] width 89 height 19
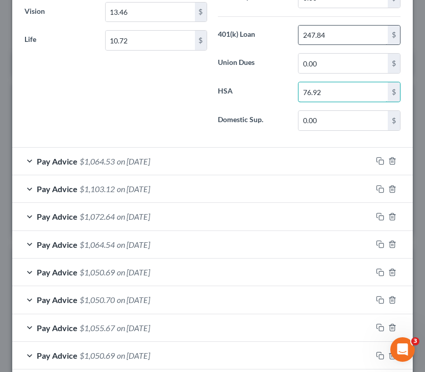
scroll to position [2083, 0]
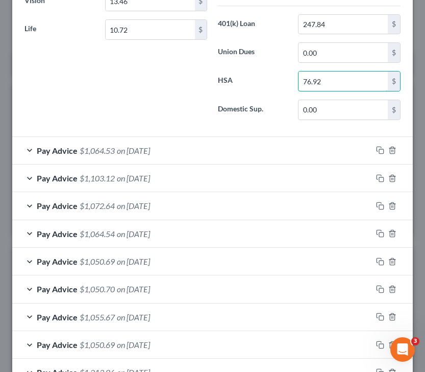
type input "76.92"
click at [47, 137] on div "Pay Advice $1,064.53 on [DATE]" at bounding box center [192, 150] width 360 height 27
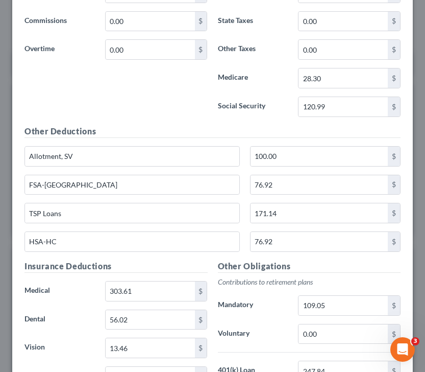
scroll to position [2356, 0]
click at [291, 187] on input "76.92" at bounding box center [319, 184] width 137 height 19
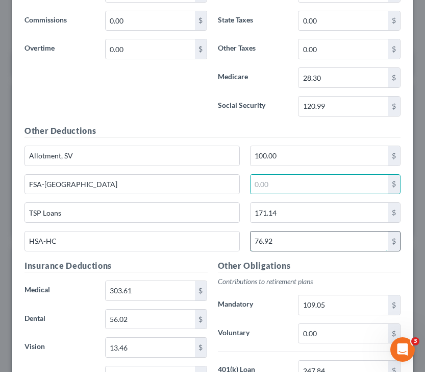
click at [291, 244] on input "76.92" at bounding box center [319, 240] width 137 height 19
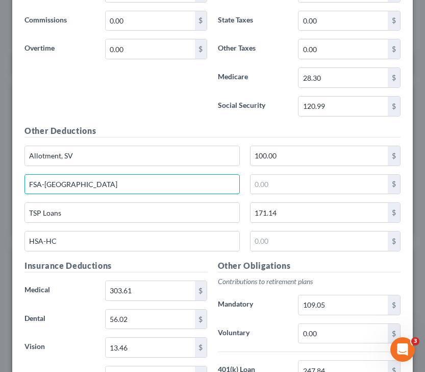
drag, startPoint x: 71, startPoint y: 187, endPoint x: 11, endPoint y: 187, distance: 59.8
click at [11, 187] on div "Edit Income Source × Employment Type * Select Full or [DEMOGRAPHIC_DATA] Employ…" at bounding box center [212, 186] width 425 height 372
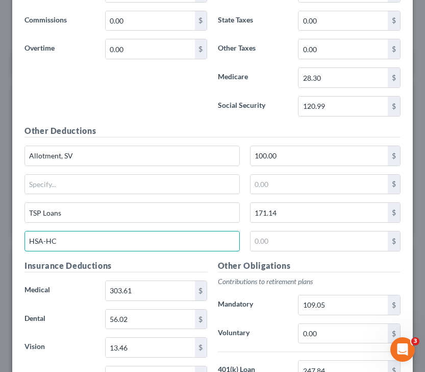
drag, startPoint x: 78, startPoint y: 243, endPoint x: -2, endPoint y: 242, distance: 79.7
click at [0, 242] on html "Home New Case Client Portal Directory Cases [PERSON_NAME] Law Office [EMAIL_ADD…" at bounding box center [212, 348] width 425 height 840
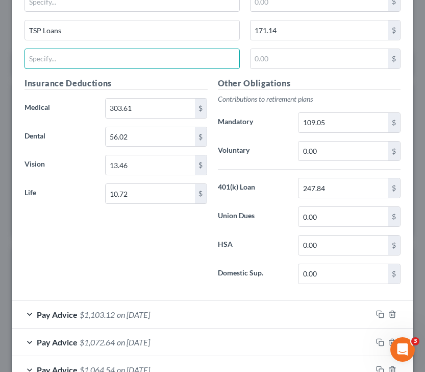
scroll to position [2540, 0]
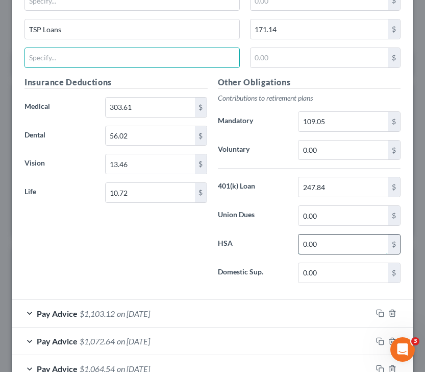
click at [331, 246] on input "0.00" at bounding box center [343, 243] width 89 height 19
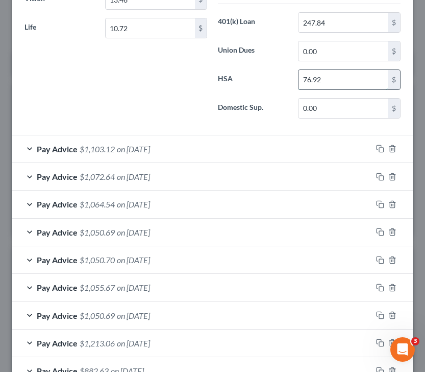
scroll to position [2706, 0]
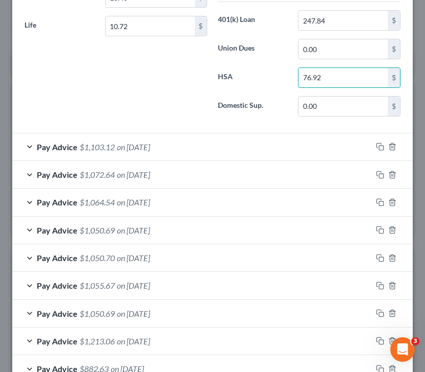
type input "76.92"
click at [57, 148] on span "Pay Advice" at bounding box center [57, 147] width 41 height 10
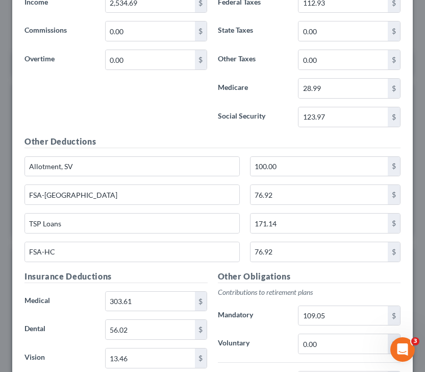
scroll to position [2967, 0]
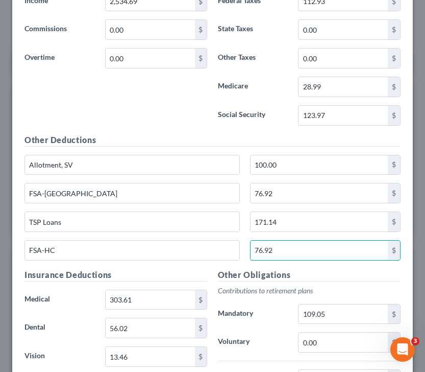
click at [287, 246] on input "76.92" at bounding box center [319, 250] width 137 height 19
click at [275, 183] on input "76.92" at bounding box center [319, 192] width 137 height 19
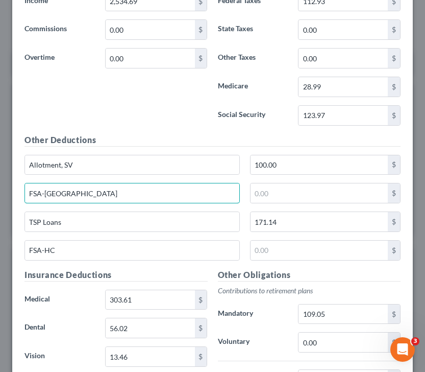
drag, startPoint x: 92, startPoint y: 195, endPoint x: -19, endPoint y: 195, distance: 111.8
click at [0, 195] on html "Home New Case Client Portal Directory Cases [PERSON_NAME] Law Office [EMAIL_ADD…" at bounding box center [212, 348] width 425 height 840
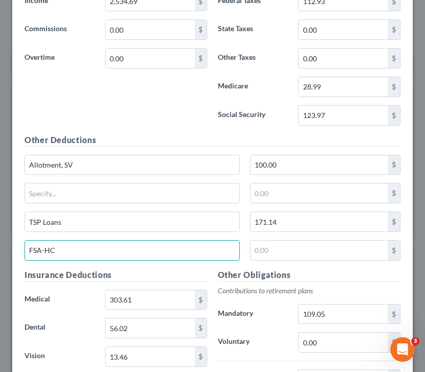
drag, startPoint x: 70, startPoint y: 255, endPoint x: 18, endPoint y: 254, distance: 52.6
click at [18, 254] on div "Use on Schedule I Received On * [DATE] Wages Income * 2,534.69 $ Commissions 0.…" at bounding box center [212, 196] width 401 height 592
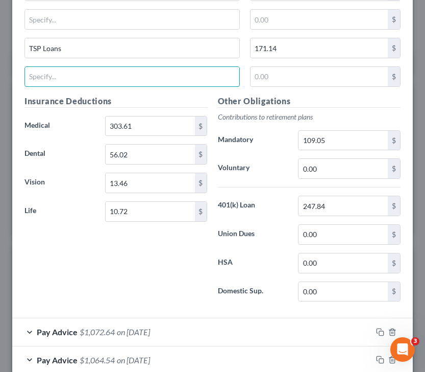
scroll to position [3149, 0]
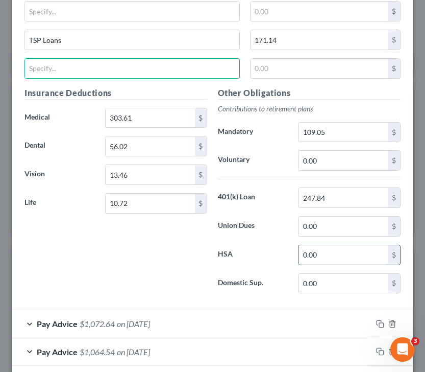
click at [331, 257] on input "0.00" at bounding box center [343, 254] width 89 height 19
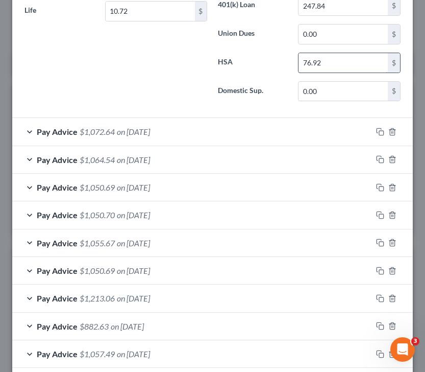
scroll to position [3346, 0]
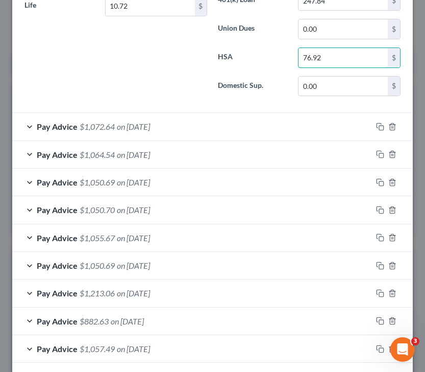
type input "76.92"
click at [103, 127] on span "$1,072.64" at bounding box center [97, 127] width 35 height 10
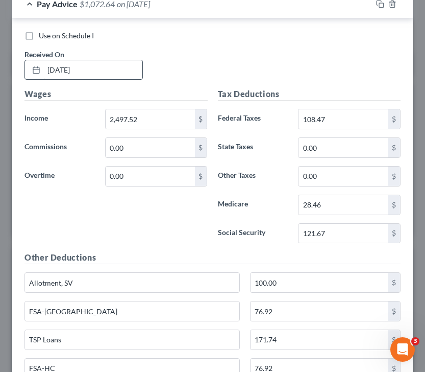
scroll to position [3469, 0]
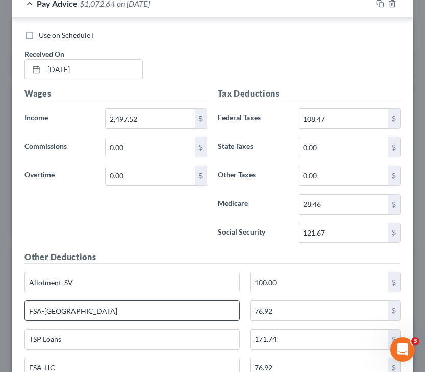
click at [73, 306] on input "FSA-[GEOGRAPHIC_DATA]" at bounding box center [132, 310] width 215 height 19
drag, startPoint x: 61, startPoint y: 313, endPoint x: -5, endPoint y: 313, distance: 66.4
click at [0, 312] on html "Home New Case Client Portal Directory Cases [PERSON_NAME] Law Office [EMAIL_ADD…" at bounding box center [212, 348] width 425 height 840
click at [280, 312] on input "76.92" at bounding box center [319, 310] width 137 height 19
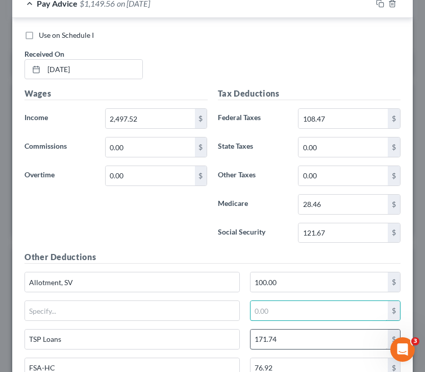
scroll to position [3562, 0]
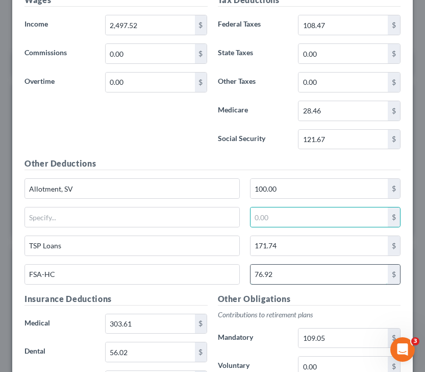
click at [280, 275] on input "76.92" at bounding box center [319, 274] width 137 height 19
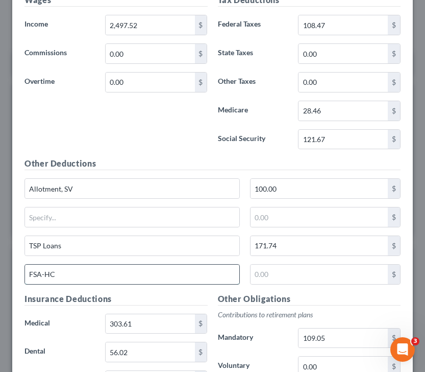
click at [86, 272] on input "FSA-HC" at bounding box center [132, 274] width 215 height 19
type input "F"
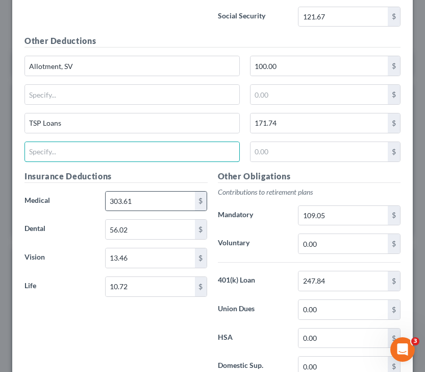
scroll to position [3702, 0]
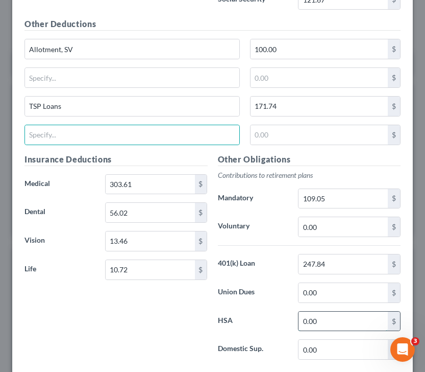
click at [350, 312] on input "0.00" at bounding box center [343, 321] width 89 height 19
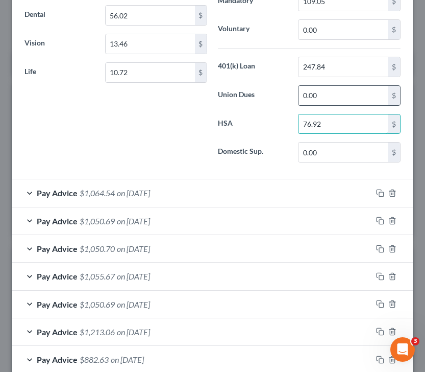
scroll to position [3911, 0]
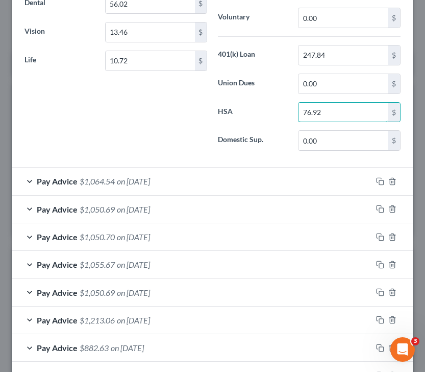
type input "76.92"
click at [81, 183] on span "$1,064.54" at bounding box center [97, 181] width 35 height 10
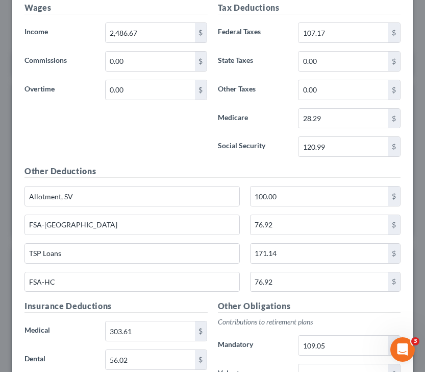
scroll to position [4175, 0]
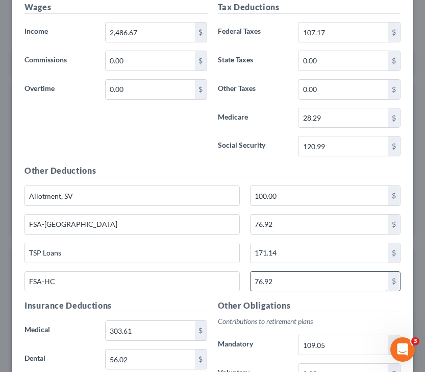
click at [298, 287] on input "76.92" at bounding box center [319, 281] width 137 height 19
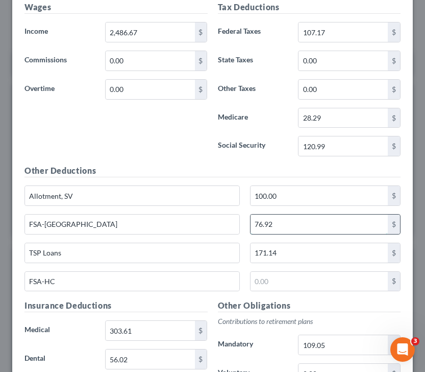
click at [276, 227] on input "76.92" at bounding box center [319, 224] width 137 height 19
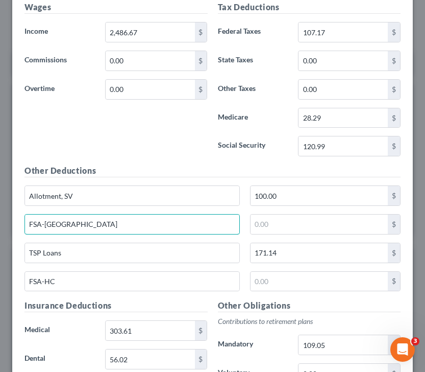
drag, startPoint x: 72, startPoint y: 226, endPoint x: -2, endPoint y: 225, distance: 74.1
click at [0, 225] on html "Home New Case Client Portal Directory Cases [PERSON_NAME] Law Office [EMAIL_ADD…" at bounding box center [212, 348] width 425 height 840
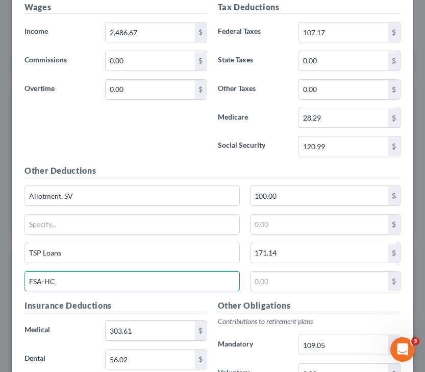
drag, startPoint x: 62, startPoint y: 281, endPoint x: 12, endPoint y: 281, distance: 50.6
click at [11, 281] on div "Edit Income Source × Employment Type * Select Full or [DEMOGRAPHIC_DATA] Employ…" at bounding box center [212, 186] width 425 height 372
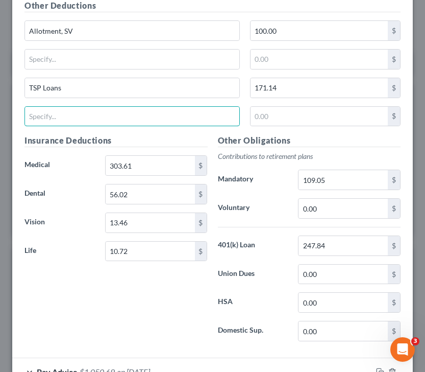
scroll to position [4343, 0]
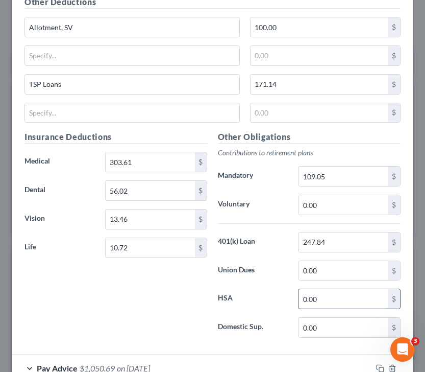
click at [322, 296] on input "0.00" at bounding box center [343, 298] width 89 height 19
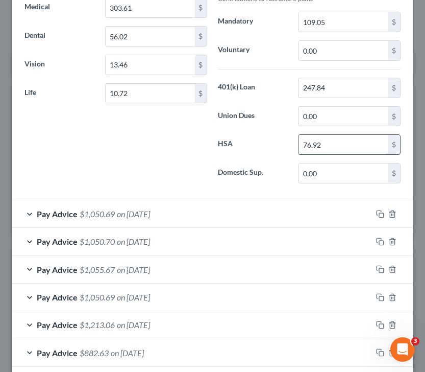
scroll to position [4503, 0]
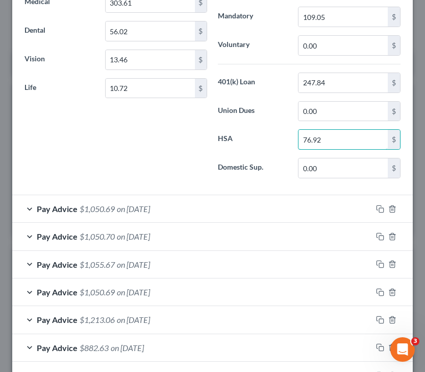
type input "76.92"
click at [56, 204] on span "Pay Advice" at bounding box center [57, 209] width 41 height 10
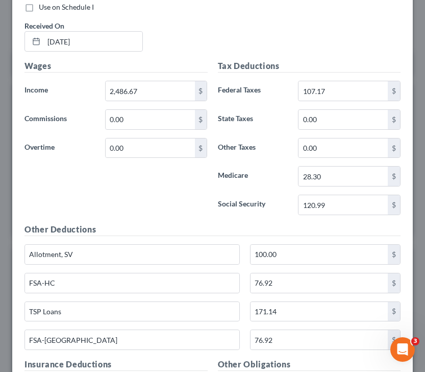
scroll to position [4742, 0]
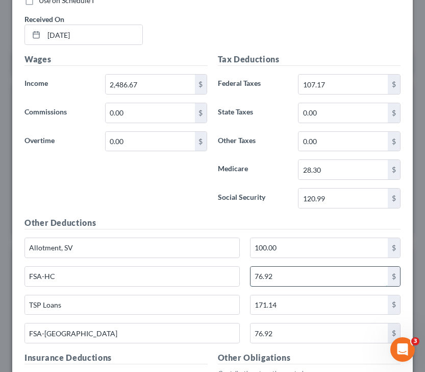
click at [284, 271] on input "76.92" at bounding box center [319, 276] width 137 height 19
click at [281, 275] on input "76.92" at bounding box center [319, 276] width 137 height 19
type input "7"
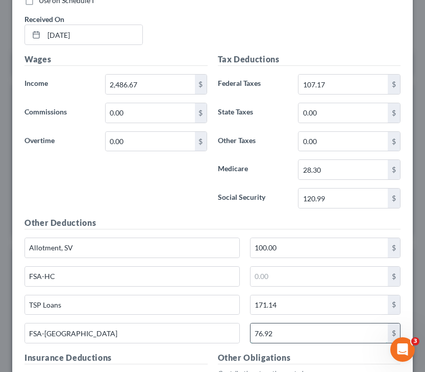
drag, startPoint x: 284, startPoint y: 329, endPoint x: 256, endPoint y: 329, distance: 28.6
click at [256, 312] on input "76.92" at bounding box center [319, 332] width 137 height 19
drag, startPoint x: 292, startPoint y: 332, endPoint x: 230, endPoint y: 332, distance: 61.3
click at [230, 312] on div "FSA-DC 76.92 $" at bounding box center [212, 337] width 387 height 29
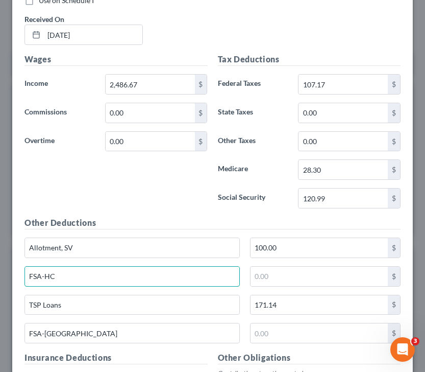
drag, startPoint x: 104, startPoint y: 279, endPoint x: 3, endPoint y: 274, distance: 100.7
click at [3, 274] on div "Edit Income Source × Employment Type * Select Full or [DEMOGRAPHIC_DATA] Employ…" at bounding box center [212, 186] width 425 height 372
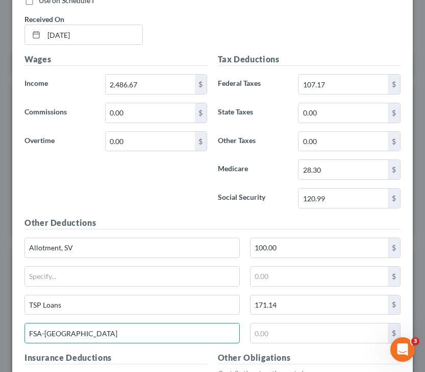
drag, startPoint x: 79, startPoint y: 338, endPoint x: 9, endPoint y: 334, distance: 70.6
click at [9, 312] on div "Edit Income Source × Employment Type * Select Full or [DEMOGRAPHIC_DATA] Employ…" at bounding box center [212, 186] width 425 height 372
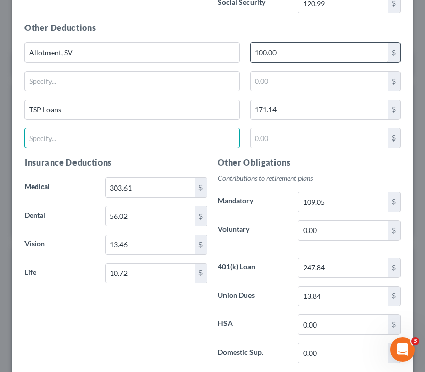
scroll to position [4939, 0]
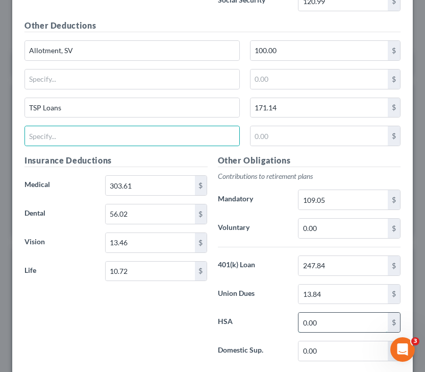
click at [329, 312] on input "0.00" at bounding box center [343, 322] width 89 height 19
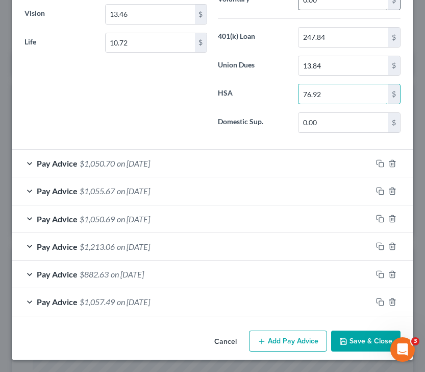
scroll to position [5168, 0]
type input "76.92"
click at [60, 161] on span "Pay Advice" at bounding box center [57, 163] width 41 height 10
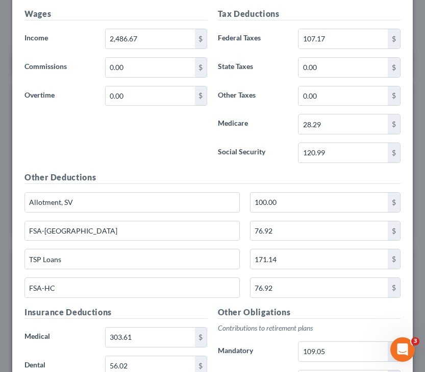
scroll to position [5413, 0]
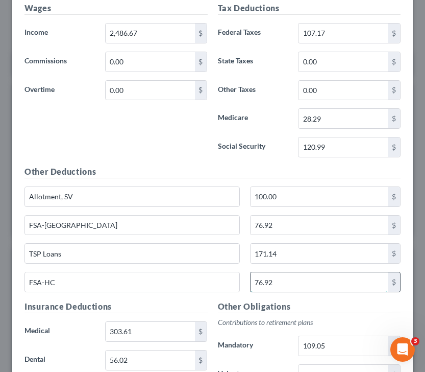
click at [304, 284] on input "76.92" at bounding box center [319, 281] width 137 height 19
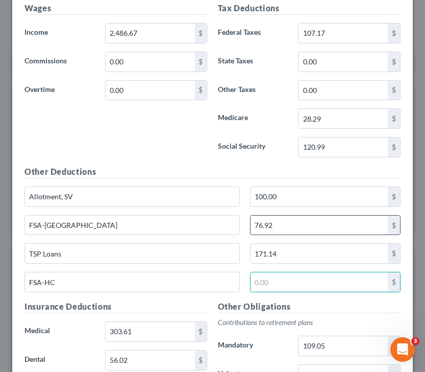
click at [272, 224] on input "76.92" at bounding box center [319, 225] width 137 height 19
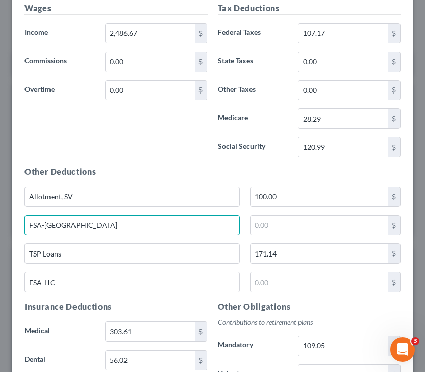
drag, startPoint x: 180, startPoint y: 225, endPoint x: 18, endPoint y: 213, distance: 162.3
click at [18, 213] on div "Use on Schedule I Received On * [DATE] Wages Income * 2,486.67 $ Commissions 0.…" at bounding box center [212, 228] width 401 height 592
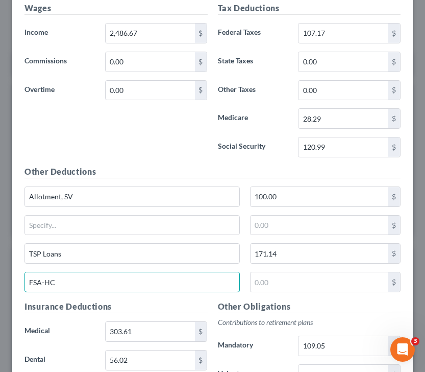
drag, startPoint x: 67, startPoint y: 283, endPoint x: -20, endPoint y: 283, distance: 87.3
click at [0, 283] on html "Home New Case Client Portal Directory Cases [PERSON_NAME] Law Office [EMAIL_ADD…" at bounding box center [212, 348] width 425 height 840
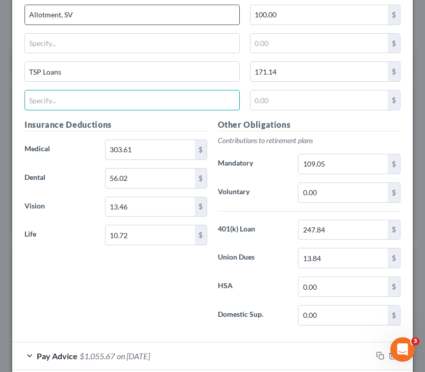
scroll to position [5597, 0]
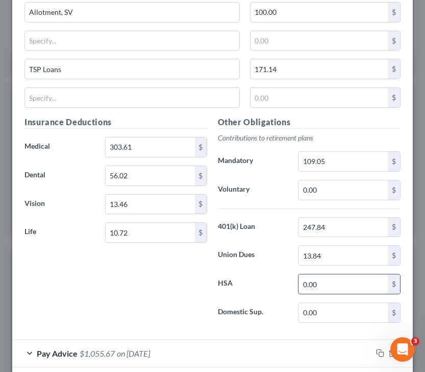
click at [337, 288] on input "0.00" at bounding box center [343, 283] width 89 height 19
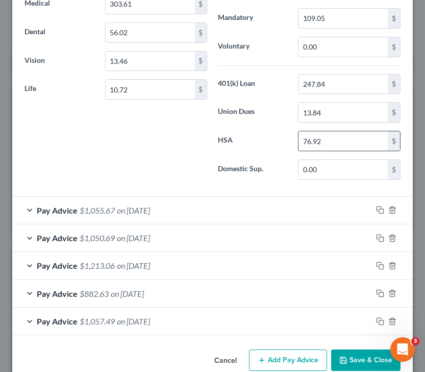
scroll to position [5760, 0]
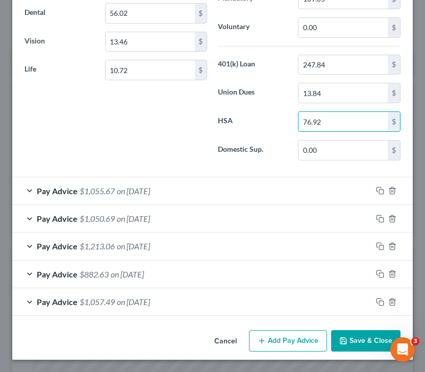
type input "76.92"
click at [104, 183] on div "Pay Advice $1,055.67 on [DATE]" at bounding box center [192, 190] width 360 height 27
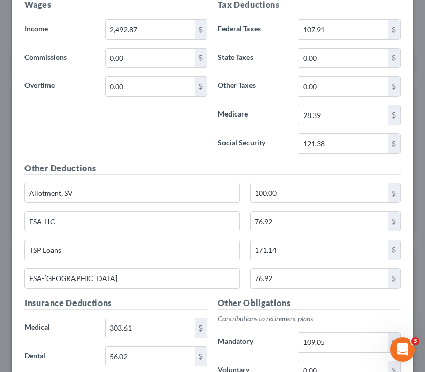
scroll to position [6119, 0]
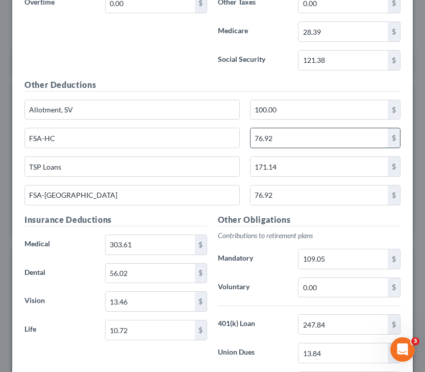
click at [296, 130] on input "76.92" at bounding box center [319, 137] width 137 height 19
click at [297, 152] on div "FSA-HC 76.92 $" at bounding box center [212, 142] width 387 height 29
click at [279, 138] on input "76.92" at bounding box center [319, 137] width 137 height 19
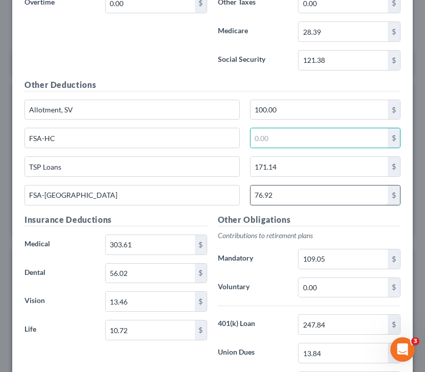
click at [284, 201] on input "76.92" at bounding box center [319, 194] width 137 height 19
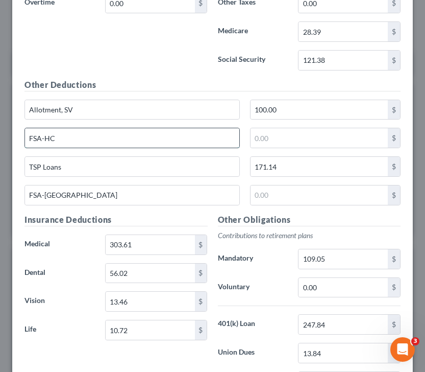
click at [74, 142] on input "FSA-HC" at bounding box center [132, 137] width 215 height 19
type input "F"
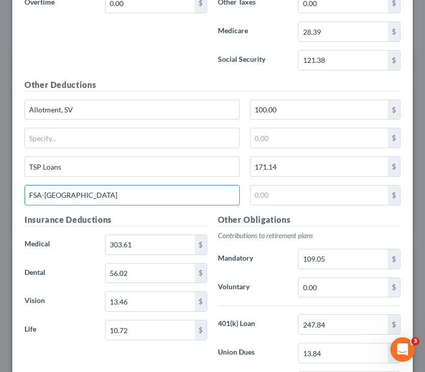
drag, startPoint x: 51, startPoint y: 198, endPoint x: 19, endPoint y: 198, distance: 32.2
click at [19, 198] on div "Use on Schedule I Received On * [DATE] Wages Income * 2,492.87 $ Commissions 0.…" at bounding box center [212, 141] width 401 height 592
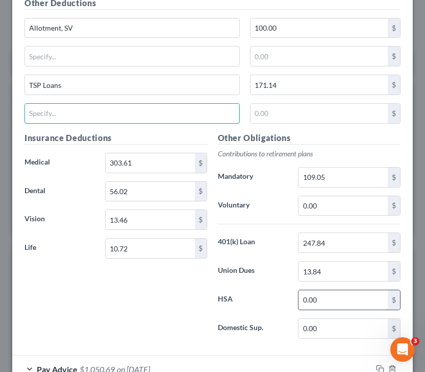
scroll to position [6201, 0]
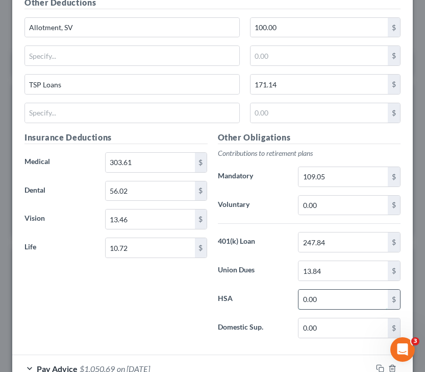
click at [332, 303] on input "0.00" at bounding box center [343, 299] width 89 height 19
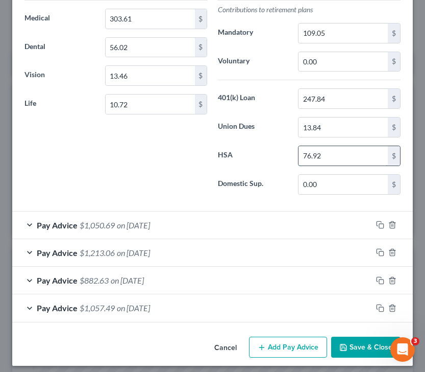
scroll to position [6352, 0]
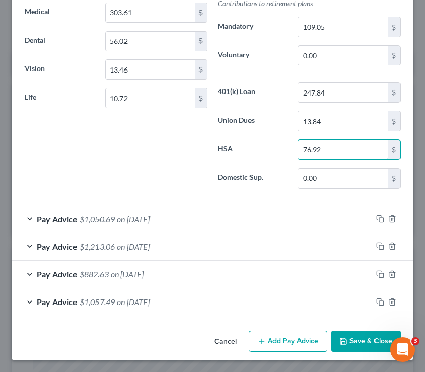
type input "76.92"
click at [148, 209] on div "Pay Advice $1,050.69 on [DATE]" at bounding box center [192, 218] width 360 height 27
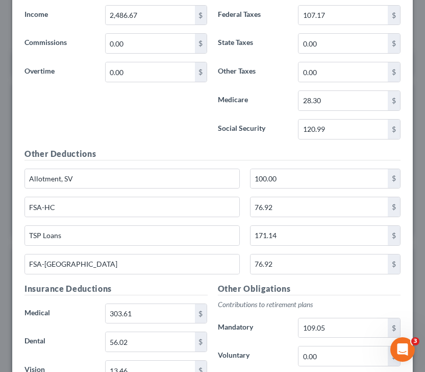
scroll to position [6671, 0]
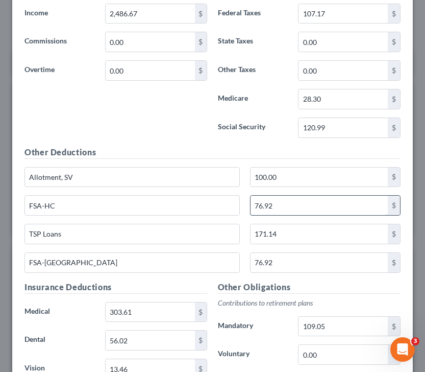
click at [279, 209] on input "76.92" at bounding box center [319, 205] width 137 height 19
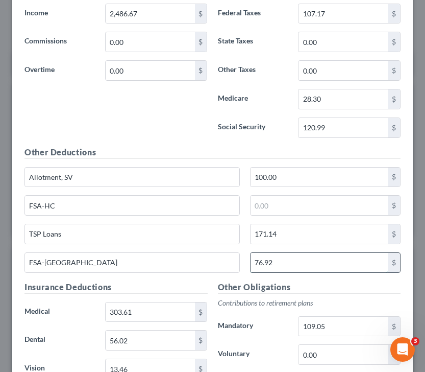
click at [276, 269] on input "76.92" at bounding box center [319, 262] width 137 height 19
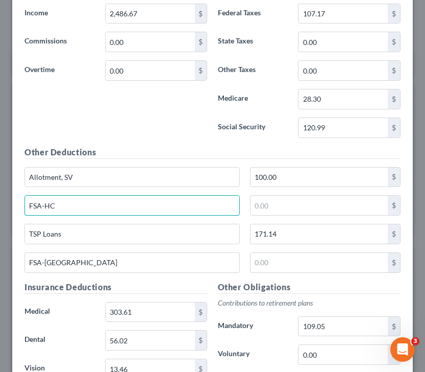
drag, startPoint x: 69, startPoint y: 202, endPoint x: 2, endPoint y: 202, distance: 67.4
click at [2, 202] on div "Edit Income Source × Employment Type * Select Full or [DEMOGRAPHIC_DATA] Employ…" at bounding box center [212, 186] width 425 height 372
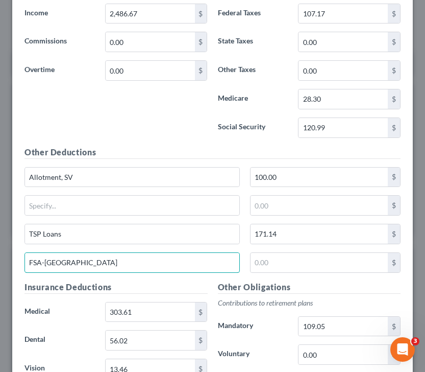
drag, startPoint x: 67, startPoint y: 259, endPoint x: -5, endPoint y: 259, distance: 72.5
click at [0, 259] on html "Home New Case Client Portal Directory Cases [PERSON_NAME] Law Office [EMAIL_ADD…" at bounding box center [212, 348] width 425 height 840
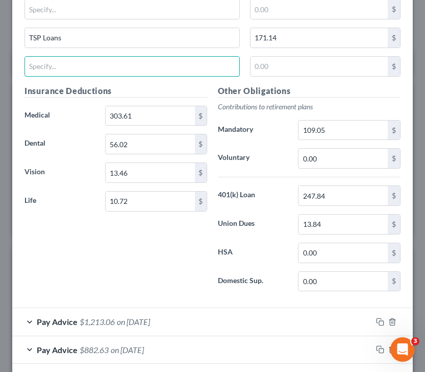
scroll to position [6872, 0]
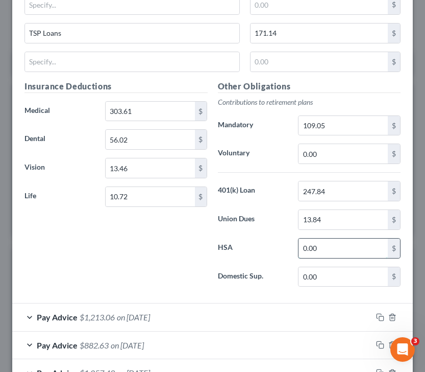
click at [324, 246] on input "0.00" at bounding box center [343, 248] width 89 height 19
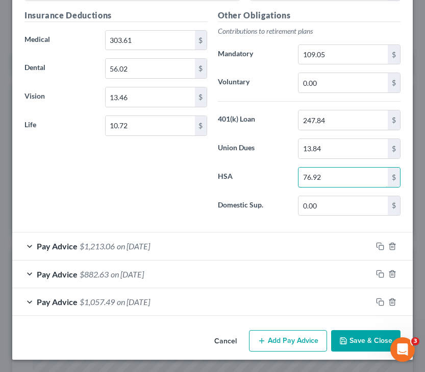
type input "76.92"
click at [75, 240] on div "Pay Advice $1,213.06 on [DATE]" at bounding box center [192, 245] width 360 height 27
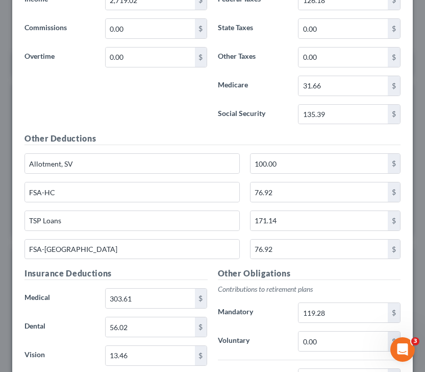
scroll to position [7305, 0]
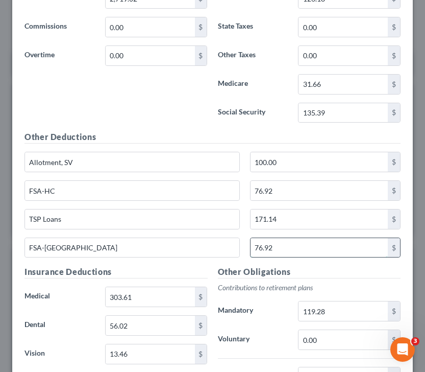
click at [288, 241] on input "76.92" at bounding box center [319, 247] width 137 height 19
click at [281, 186] on input "76.92" at bounding box center [319, 190] width 137 height 19
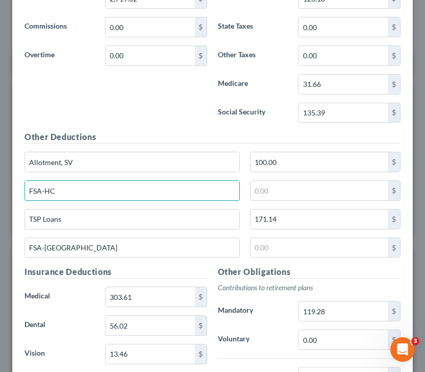
drag, startPoint x: 82, startPoint y: 192, endPoint x: -10, endPoint y: 189, distance: 92.5
click at [0, 189] on html "Home New Case Client Portal Directory Cases [PERSON_NAME] Law Office [EMAIL_ADD…" at bounding box center [212, 348] width 425 height 840
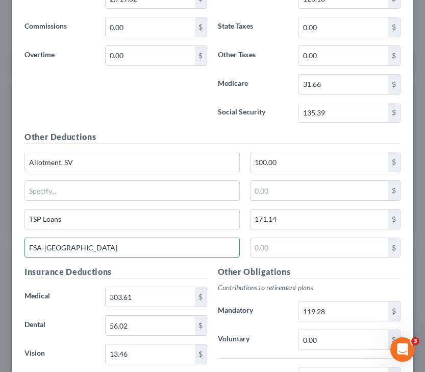
drag, startPoint x: 71, startPoint y: 250, endPoint x: 5, endPoint y: 246, distance: 66.0
click at [5, 246] on div "Edit Income Source × Employment Type * Select Full or [DEMOGRAPHIC_DATA] Employ…" at bounding box center [212, 186] width 425 height 372
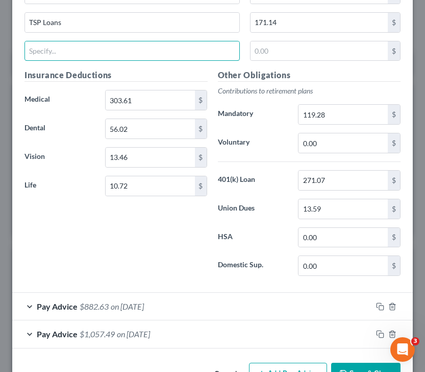
scroll to position [7502, 0]
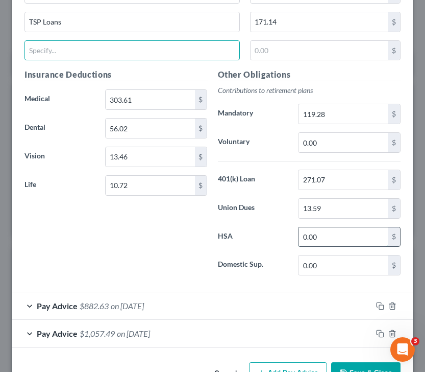
click at [331, 244] on input "0.00" at bounding box center [343, 236] width 89 height 19
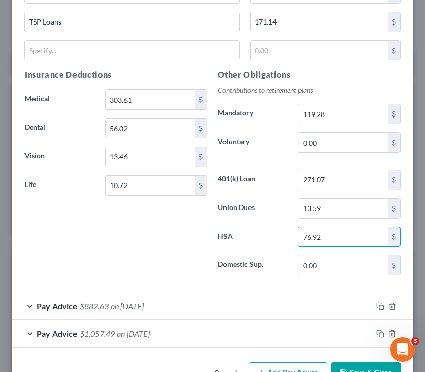
type input "76.92"
click at [46, 306] on span "Pay Advice" at bounding box center [57, 306] width 41 height 10
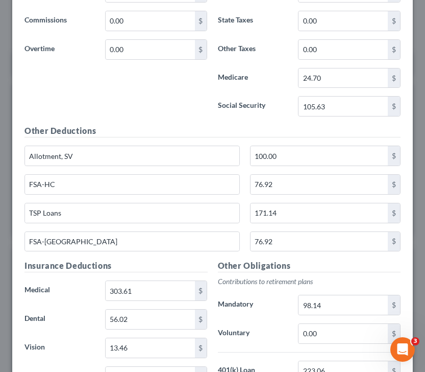
scroll to position [7940, 0]
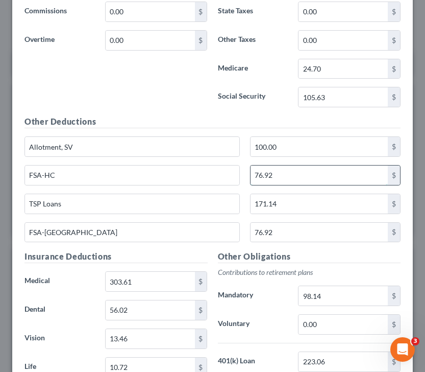
click at [271, 178] on input "76.92" at bounding box center [319, 174] width 137 height 19
click at [295, 235] on input "76.92" at bounding box center [319, 232] width 137 height 19
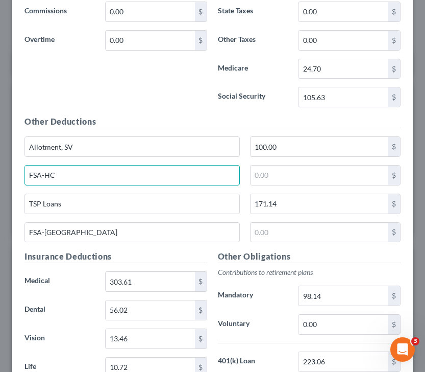
drag, startPoint x: 90, startPoint y: 174, endPoint x: -34, endPoint y: 174, distance: 124.6
click at [0, 174] on html "Home New Case Client Portal Directory Cases [PERSON_NAME] Law Office [EMAIL_ADD…" at bounding box center [212, 348] width 425 height 840
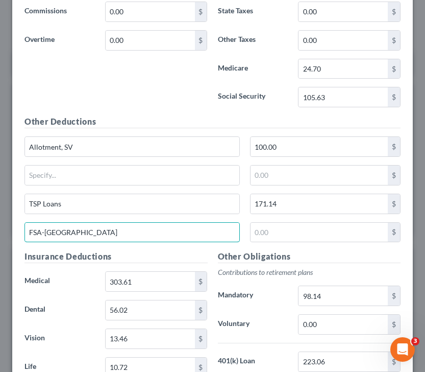
drag, startPoint x: 82, startPoint y: 229, endPoint x: -2, endPoint y: 229, distance: 83.8
click at [0, 229] on html "Home New Case Client Portal Directory Cases [PERSON_NAME] Law Office [EMAIL_ADD…" at bounding box center [212, 348] width 425 height 840
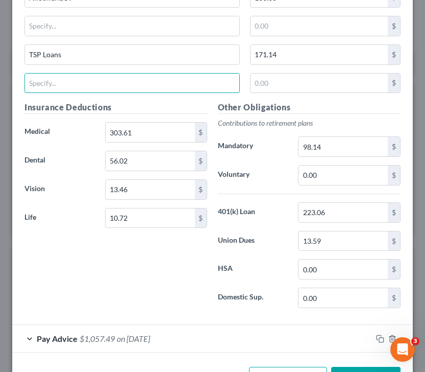
scroll to position [8103, 0]
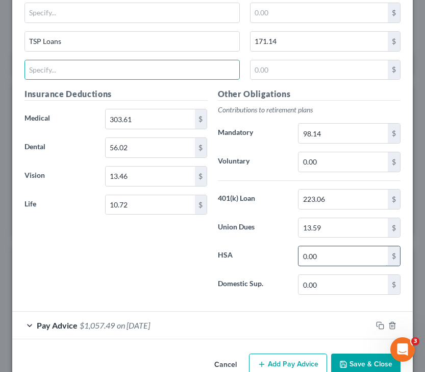
click at [327, 264] on input "0.00" at bounding box center [343, 255] width 89 height 19
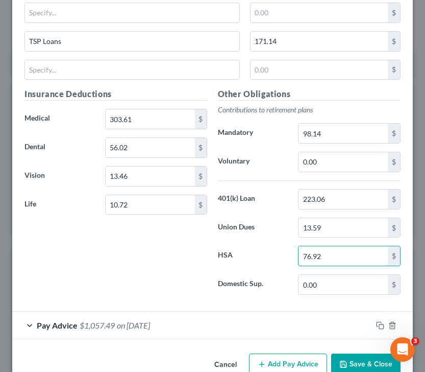
scroll to position [8128, 0]
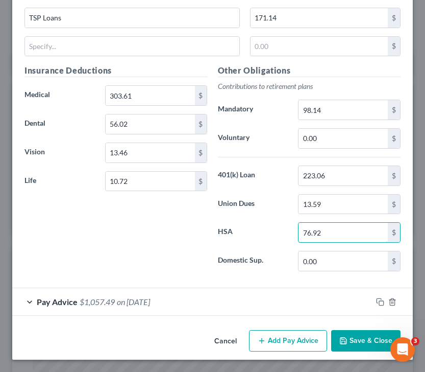
type input "76.92"
click at [52, 301] on span "Pay Advice" at bounding box center [57, 302] width 41 height 10
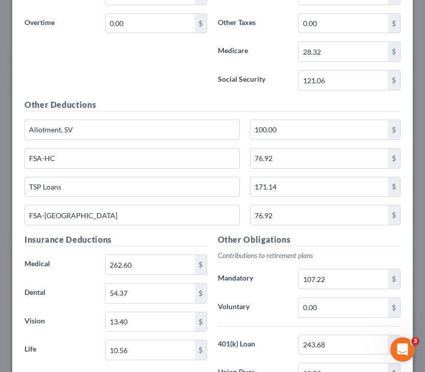
scroll to position [8592, 0]
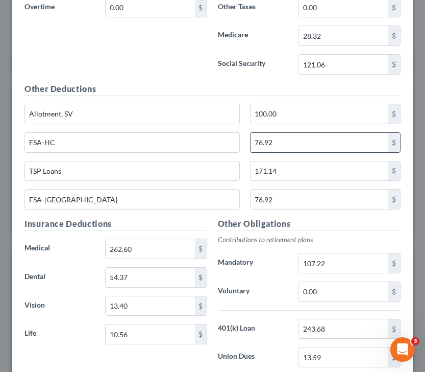
click at [282, 145] on input "76.92" at bounding box center [319, 142] width 137 height 19
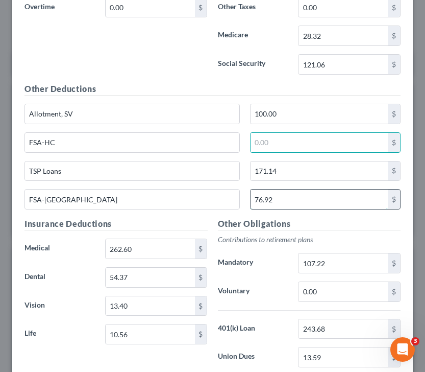
click at [284, 195] on input "76.92" at bounding box center [319, 198] width 137 height 19
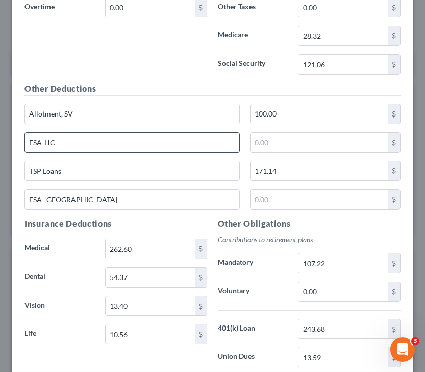
drag, startPoint x: 77, startPoint y: 138, endPoint x: 84, endPoint y: 145, distance: 9.8
click at [84, 145] on input "FSA-HC" at bounding box center [132, 142] width 215 height 19
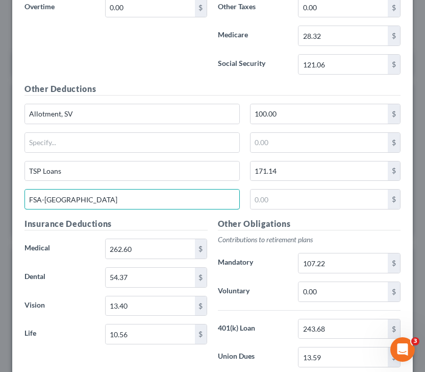
drag, startPoint x: 62, startPoint y: 204, endPoint x: -2, endPoint y: 203, distance: 63.8
click at [0, 203] on html "Home New Case Client Portal Directory Cases [PERSON_NAME] Law Office [EMAIL_ADD…" at bounding box center [212, 348] width 425 height 840
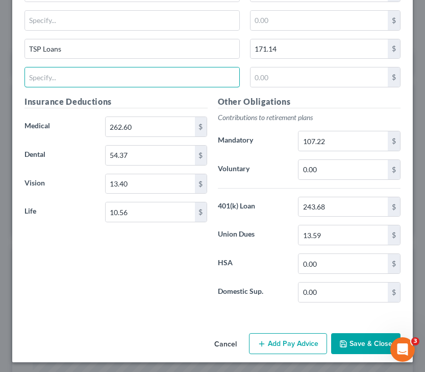
scroll to position [8719, 0]
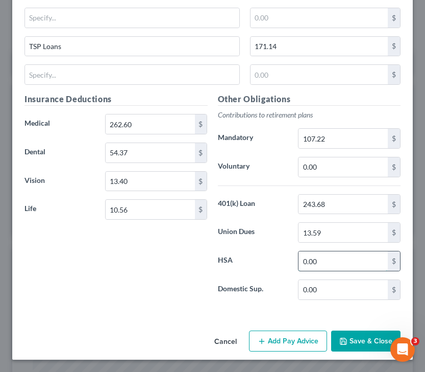
click at [345, 267] on input "0.00" at bounding box center [343, 260] width 89 height 19
type input "76.92"
click at [356, 312] on button "Save & Close" at bounding box center [365, 340] width 69 height 21
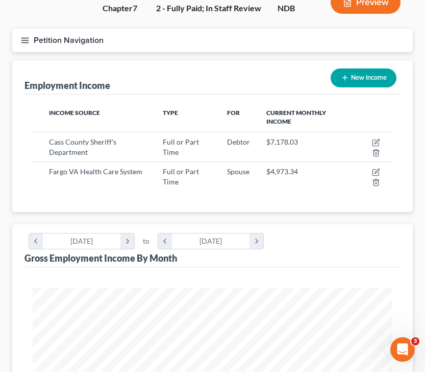
scroll to position [89, 0]
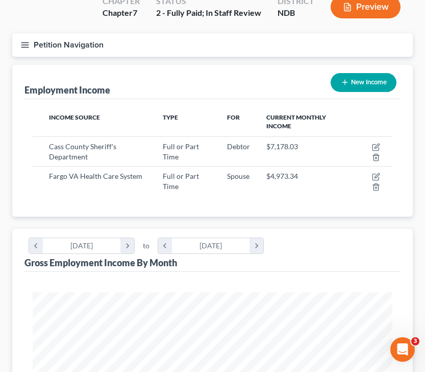
click at [25, 42] on line "button" at bounding box center [24, 42] width 7 height 0
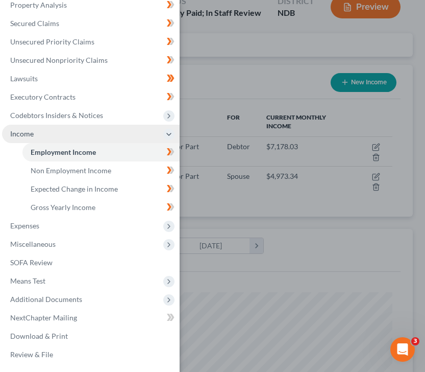
click at [33, 128] on span "Income" at bounding box center [91, 134] width 178 height 18
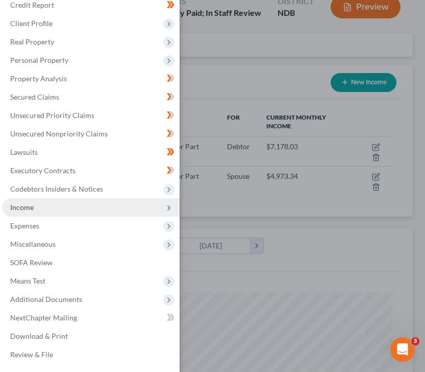
scroll to position [49, 0]
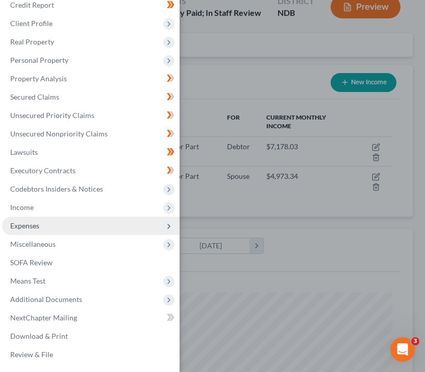
click at [35, 228] on span "Expenses" at bounding box center [24, 225] width 29 height 9
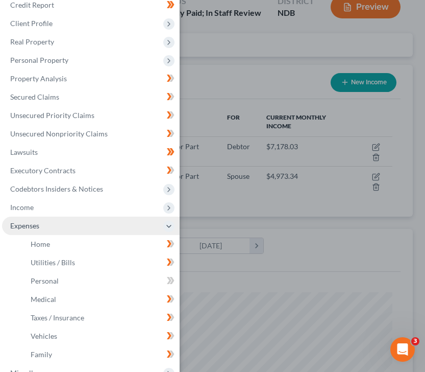
scroll to position [123, 0]
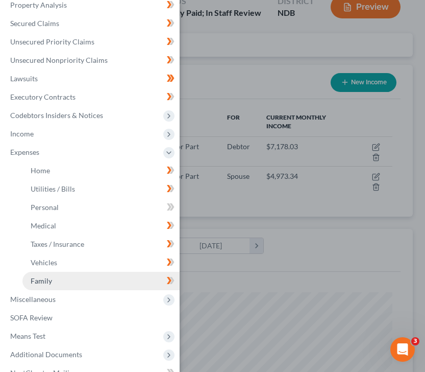
click at [60, 284] on link "Family" at bounding box center [100, 281] width 157 height 18
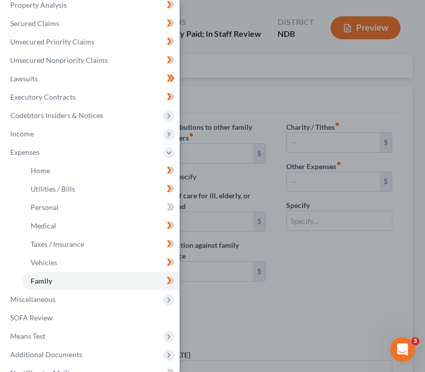
type input "3,000.00"
type input "62.50"
type input "0.00"
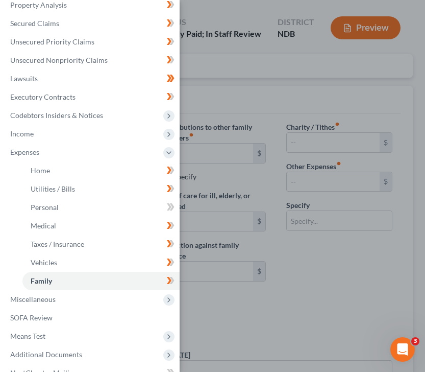
type input "200.00"
checkbox input "true"
type input "0.00"
type input "20.00"
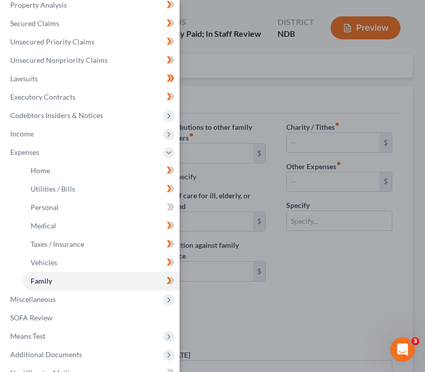
type input "40.00"
type input "FOP Insurance"
radio input "true"
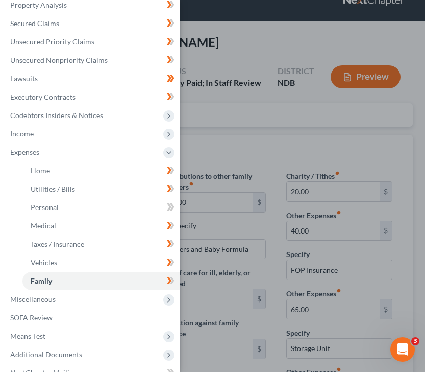
scroll to position [38, 0]
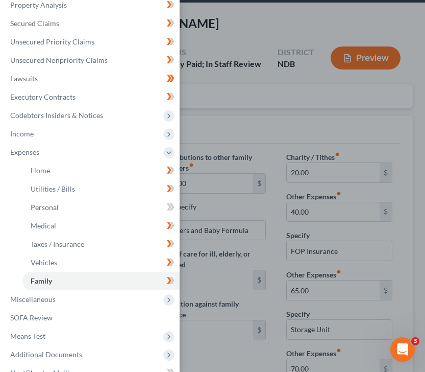
click at [241, 98] on div "Case Dashboard Payments Invoices Payments Payments Credit Report Client Profile" at bounding box center [212, 186] width 425 height 372
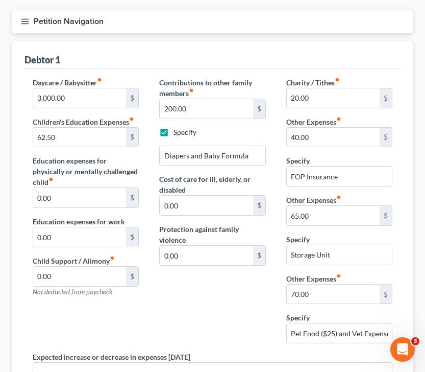
scroll to position [113, 0]
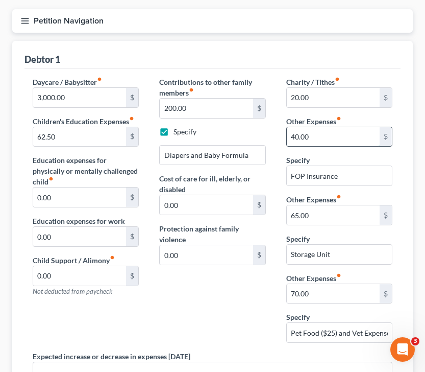
click at [324, 139] on input "40.00" at bounding box center [333, 136] width 93 height 19
click at [79, 100] on input "3,000.00" at bounding box center [79, 97] width 93 height 19
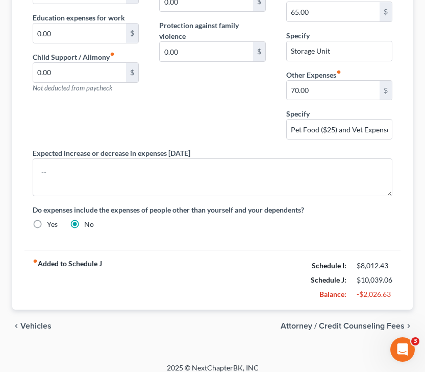
scroll to position [325, 0]
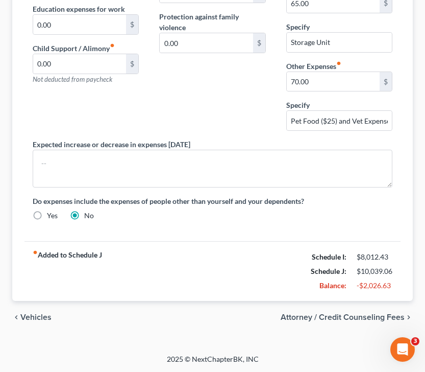
type input "3,076.92"
click at [359, 312] on span "Attorney / Credit Counseling Fees" at bounding box center [343, 317] width 124 height 8
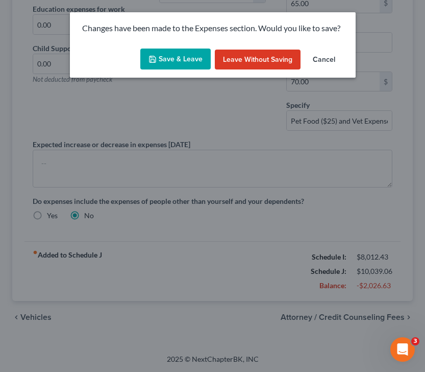
click at [169, 60] on button "Save & Leave" at bounding box center [175, 59] width 70 height 21
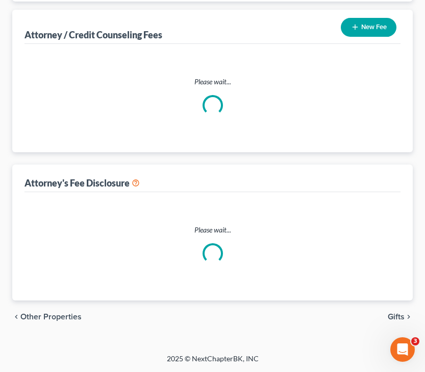
scroll to position [91, 0]
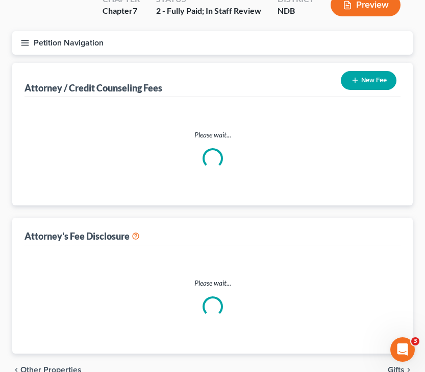
select select "5"
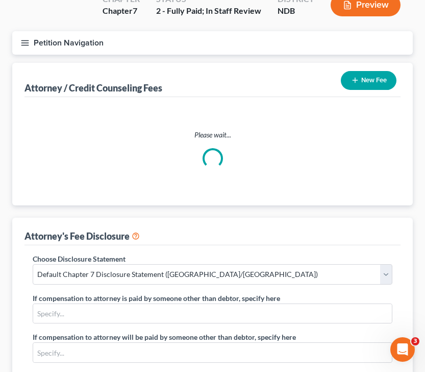
scroll to position [0, 0]
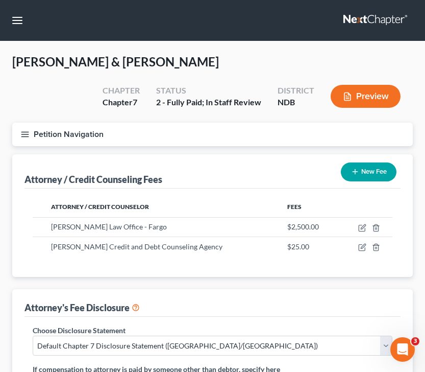
click at [26, 132] on line "button" at bounding box center [24, 132] width 7 height 0
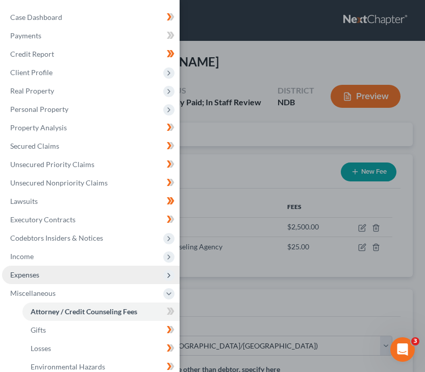
click at [44, 268] on span "Expenses" at bounding box center [91, 275] width 178 height 18
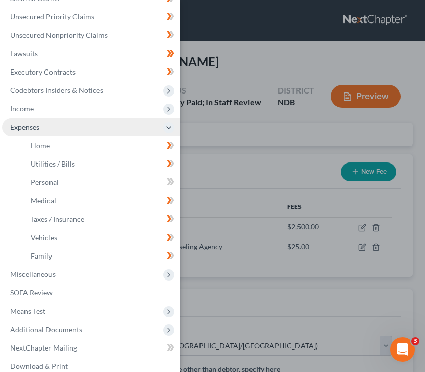
scroll to position [149, 0]
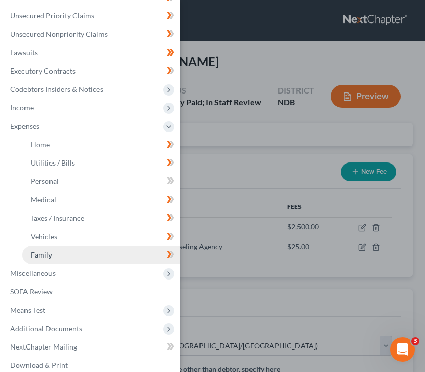
click at [63, 261] on link "Family" at bounding box center [100, 255] width 157 height 18
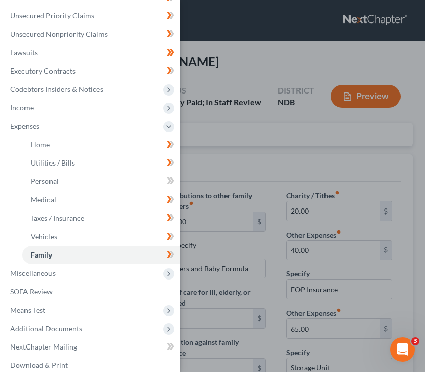
click at [219, 155] on div "Case Dashboard Payments Invoices Payments Payments Credit Report Client Profile" at bounding box center [212, 186] width 425 height 372
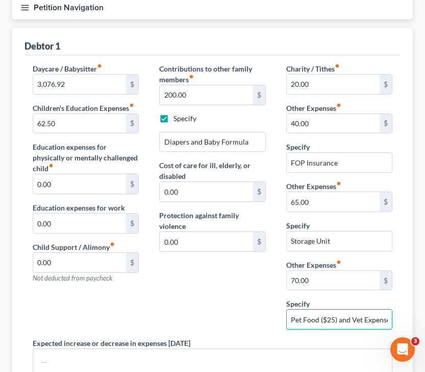
scroll to position [0, 23]
drag, startPoint x: 291, startPoint y: 319, endPoint x: 426, endPoint y: 313, distance: 136.0
click at [425, 312] on html "Home New Case Client Portal Directory Cases [PERSON_NAME] Law Office [EMAIL_ADD…" at bounding box center [212, 222] width 425 height 698
click at [340, 238] on input "Storage Unit" at bounding box center [339, 240] width 105 height 19
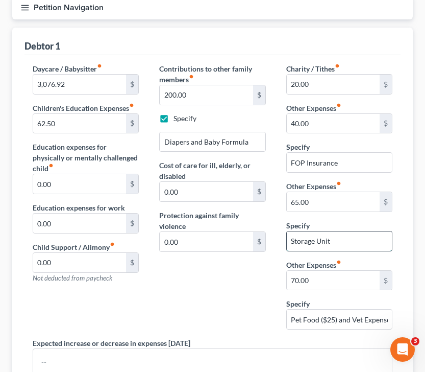
click at [343, 244] on input "Storage Unit" at bounding box center [339, 240] width 105 height 19
paste input "text"
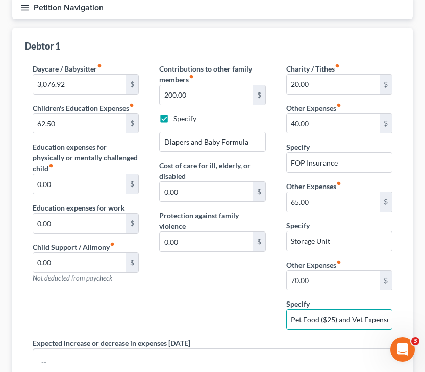
scroll to position [0, 23]
drag, startPoint x: 290, startPoint y: 317, endPoint x: 419, endPoint y: 317, distance: 129.2
click at [419, 312] on div "[PERSON_NAME] & [PERSON_NAME] Upgraded Chapter Chapter 7 Status 2 - Fully Paid;…" at bounding box center [212, 234] width 425 height 638
click at [345, 242] on input "Storage Unit" at bounding box center [339, 240] width 105 height 19
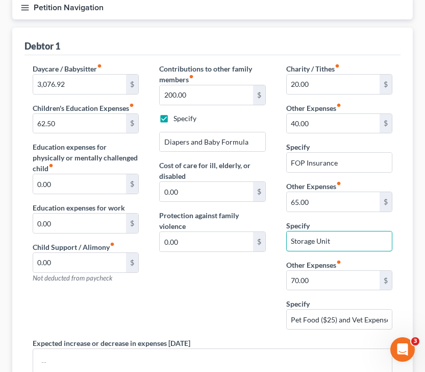
drag, startPoint x: 345, startPoint y: 242, endPoint x: 267, endPoint y: 241, distance: 78.1
click at [267, 241] on div "Daycare / Babysitter fiber_manual_record 3,076.92 $ Children's Education Expens…" at bounding box center [212, 245] width 380 height 364
paste input "Pet Food ($25) and Vet Expenses ($45)"
click at [328, 243] on input "Pet Food ($25) and Vet Expenses ($45)" at bounding box center [339, 240] width 105 height 19
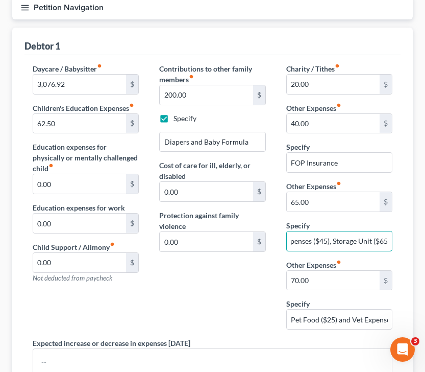
scroll to position [0, 72]
type input "Pet Food ($25), Vet Expenses ($45), Storage Unit ($65)"
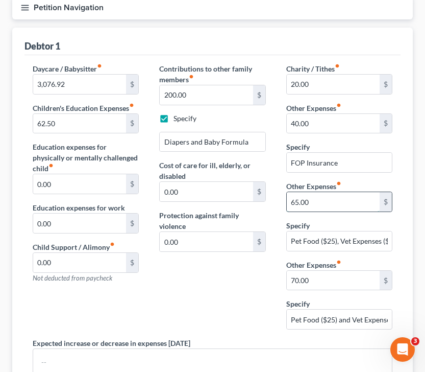
drag, startPoint x: 328, startPoint y: 202, endPoint x: 334, endPoint y: 206, distance: 7.1
click at [334, 206] on input "65.00" at bounding box center [333, 201] width 93 height 19
type input "135"
click at [321, 283] on input "70.00" at bounding box center [333, 280] width 93 height 19
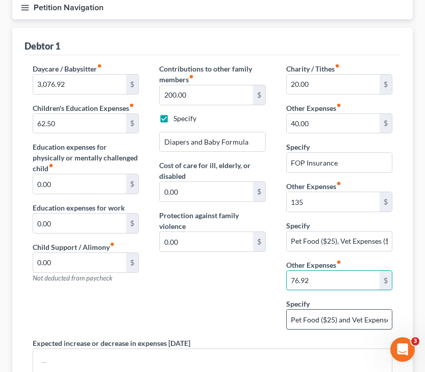
type input "76.92"
drag, startPoint x: 291, startPoint y: 319, endPoint x: 427, endPoint y: 320, distance: 136.4
click at [425, 312] on html "Home New Case Client Portal Directory Cases [PERSON_NAME] Law Office [EMAIL_ADD…" at bounding box center [212, 222] width 425 height 698
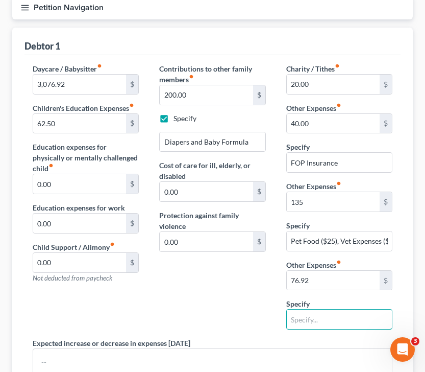
scroll to position [0, 0]
type input "FSA-DC (Child Care"
click at [320, 282] on input "76.92" at bounding box center [333, 280] width 93 height 19
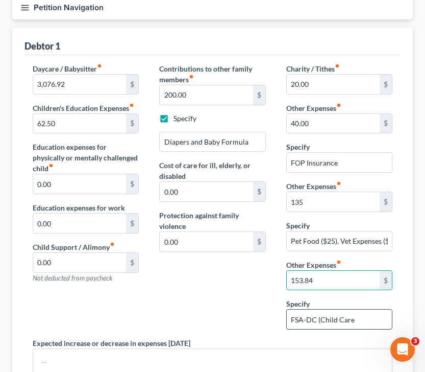
type input "153.84"
click at [369, 312] on input "FSA-DC (Child Care" at bounding box center [339, 318] width 105 height 19
click at [225, 297] on div "Contributions to other family members fiber_manual_record 200.00 $ Specify Diap…" at bounding box center [212, 200] width 127 height 274
drag, startPoint x: 320, startPoint y: 318, endPoint x: 387, endPoint y: 321, distance: 66.5
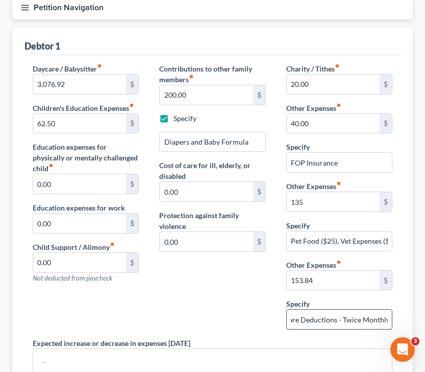
click at [387, 312] on input "FSA-DC (Child Care Deductions - Twice Monthly)" at bounding box center [339, 318] width 105 height 19
click at [331, 312] on input "FSA-DC (Child Care Deductions - Twice Monthly)" at bounding box center [339, 318] width 105 height 19
drag, startPoint x: 341, startPoint y: 318, endPoint x: 321, endPoint y: 322, distance: 20.3
click at [321, 312] on input "FSA-DC (Child Care Deductions - Twice Monthly)" at bounding box center [339, 318] width 105 height 19
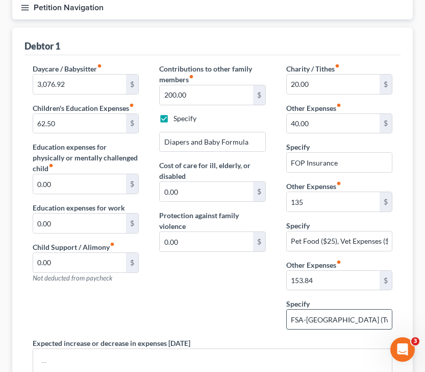
click at [373, 312] on input "FSA-[GEOGRAPHIC_DATA] (Twice Monthly)" at bounding box center [339, 318] width 105 height 19
type input "FSA-[GEOGRAPHIC_DATA] (Twice Monthly)"
click at [230, 295] on div "Contributions to other family members fiber_manual_record 200.00 $ Specify Diap…" at bounding box center [212, 200] width 127 height 274
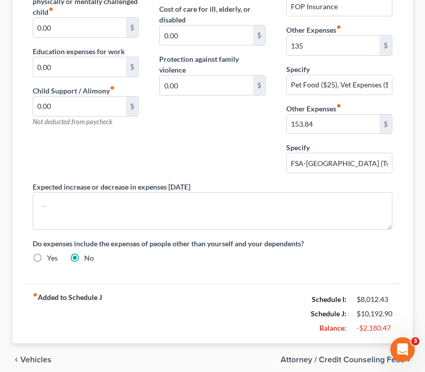
scroll to position [325, 0]
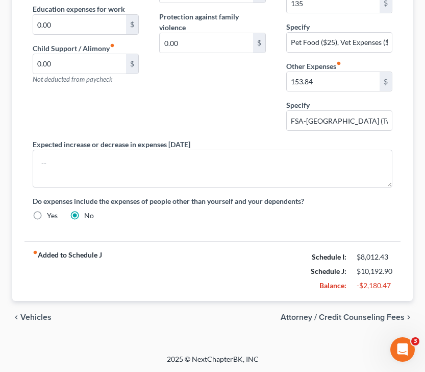
click at [323, 312] on span "Attorney / Credit Counseling Fees" at bounding box center [343, 317] width 124 height 8
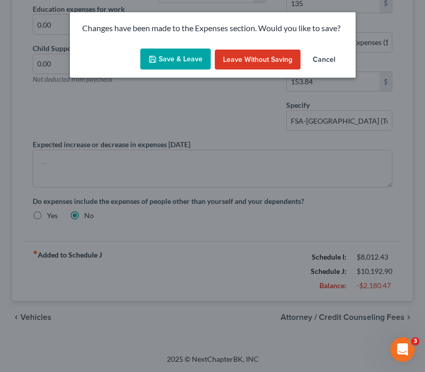
click at [172, 57] on button "Save & Leave" at bounding box center [175, 59] width 70 height 21
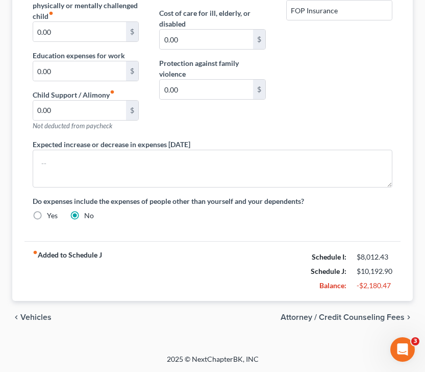
select select "5"
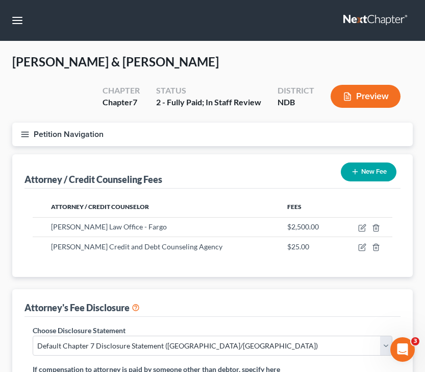
click at [27, 135] on icon "button" at bounding box center [24, 134] width 9 height 9
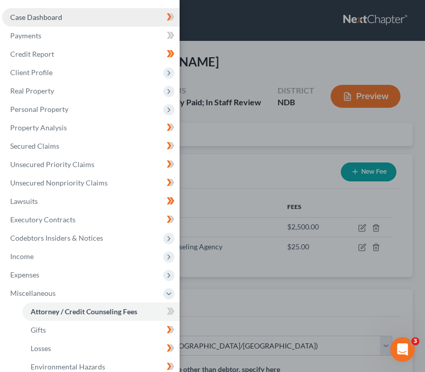
click at [77, 20] on link "Case Dashboard" at bounding box center [91, 17] width 178 height 18
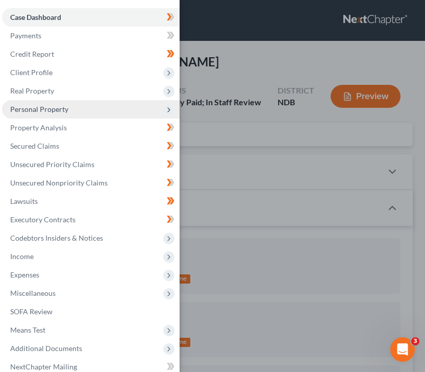
click at [216, 66] on div "Case Dashboard Payments Invoices Payments Payments Credit Report Client Profile" at bounding box center [212, 186] width 425 height 372
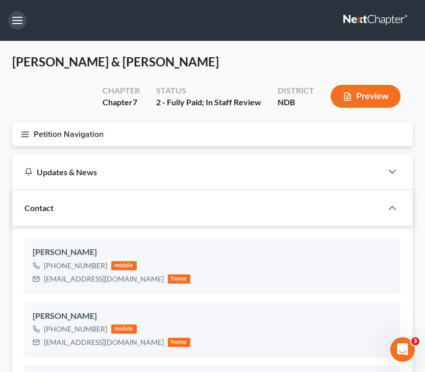
click at [13, 23] on button "button" at bounding box center [17, 20] width 18 height 18
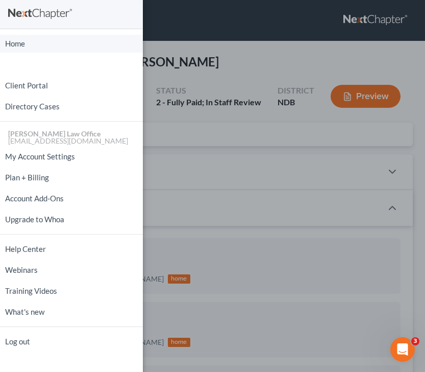
click at [36, 49] on link "Home" at bounding box center [71, 44] width 143 height 18
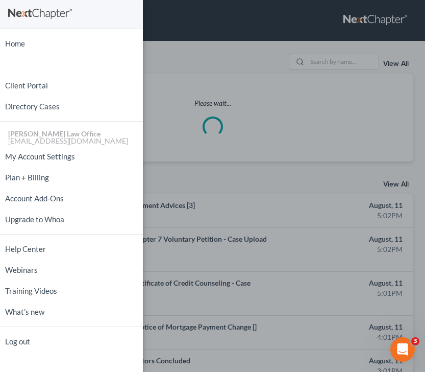
click at [226, 74] on div "Home New Case Client Portal Directory Cases [PERSON_NAME] Law Office [EMAIL_ADD…" at bounding box center [212, 186] width 425 height 372
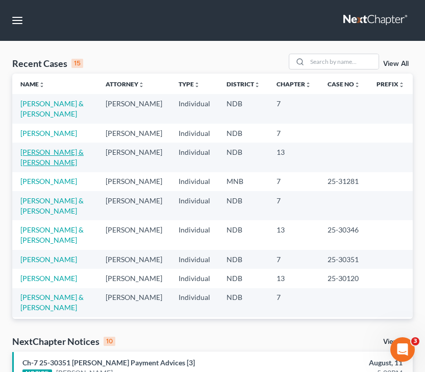
click at [63, 148] on link "[PERSON_NAME] & [PERSON_NAME]" at bounding box center [51, 157] width 63 height 19
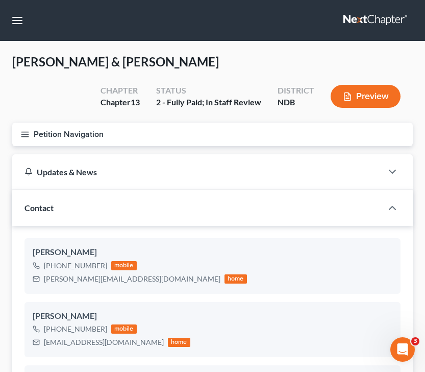
scroll to position [50, 0]
click at [22, 134] on line "button" at bounding box center [24, 134] width 7 height 0
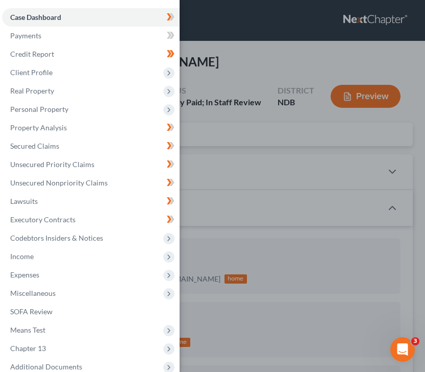
click at [313, 184] on div "Case Dashboard Payments Invoices Payments Payments Credit Report Client Profile" at bounding box center [212, 186] width 425 height 372
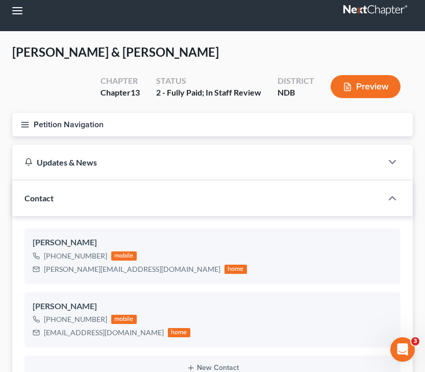
scroll to position [6, 0]
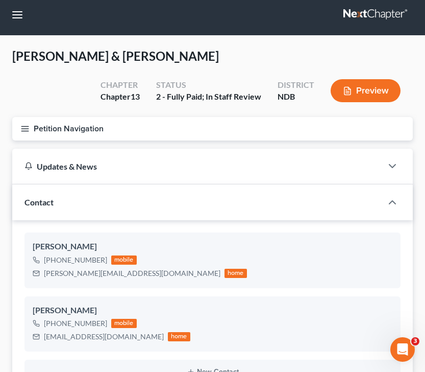
click at [24, 127] on icon "button" at bounding box center [24, 128] width 9 height 9
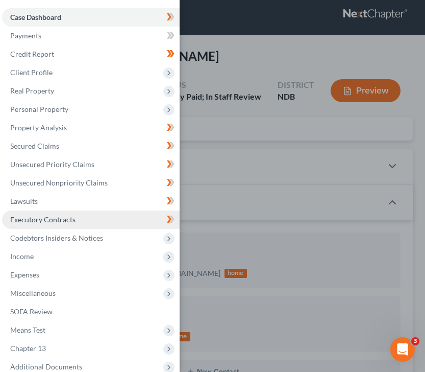
click at [67, 221] on span "Executory Contracts" at bounding box center [42, 219] width 65 height 9
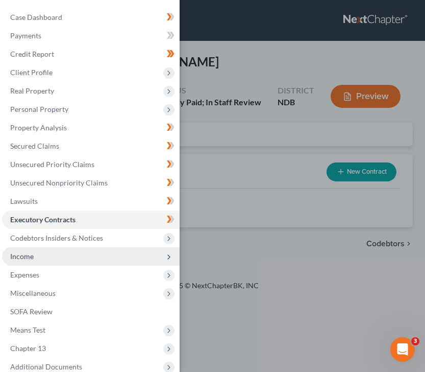
click at [32, 264] on span "Income" at bounding box center [91, 256] width 178 height 18
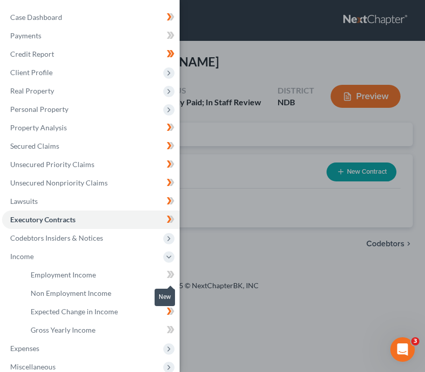
click at [168, 273] on icon at bounding box center [171, 274] width 8 height 13
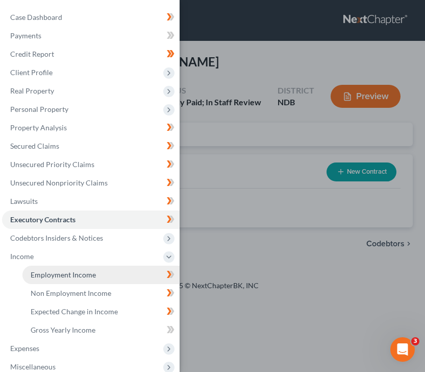
click at [119, 274] on link "Employment Income" at bounding box center [100, 275] width 157 height 18
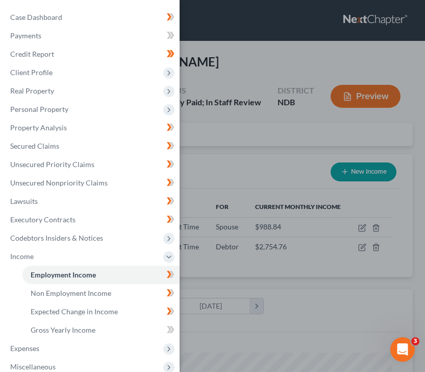
scroll to position [180, 380]
click at [359, 171] on div "Case Dashboard Payments Invoices Payments Payments Credit Report Client Profile" at bounding box center [212, 186] width 425 height 372
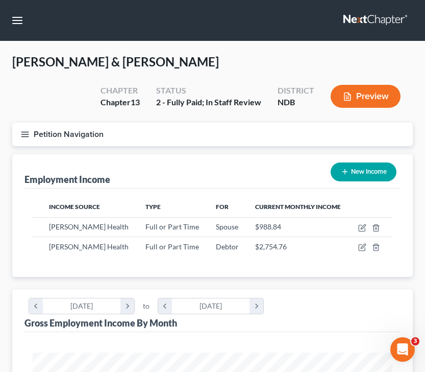
click at [359, 171] on button "New Income" at bounding box center [364, 171] width 66 height 19
select select "0"
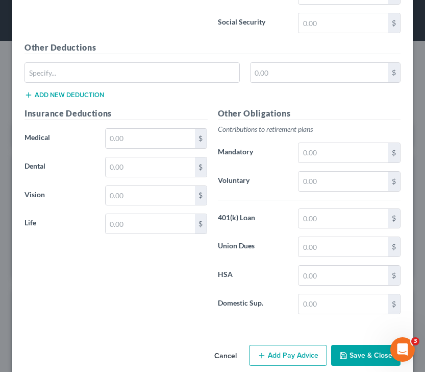
scroll to position [591, 0]
